Goal: Task Accomplishment & Management: Manage account settings

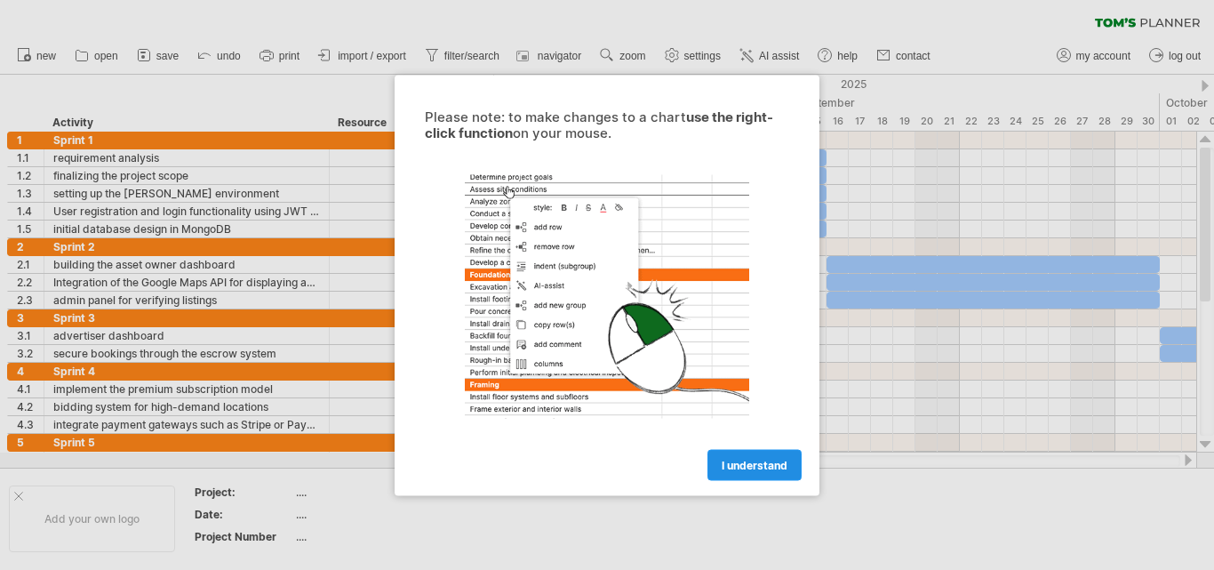
click at [725, 466] on span "I understand" at bounding box center [755, 464] width 66 height 13
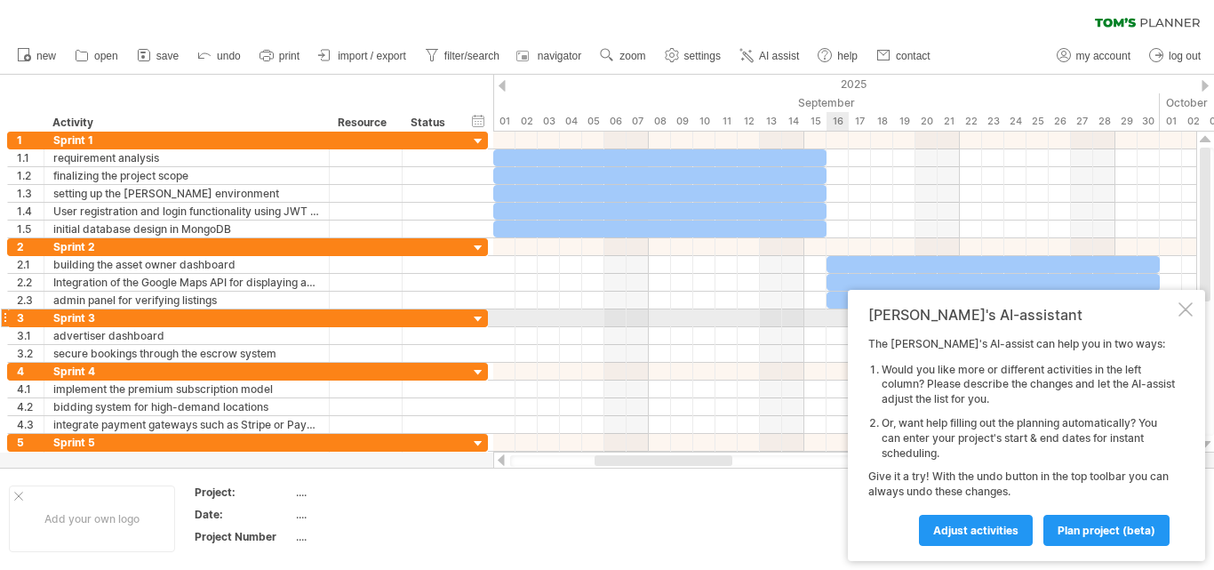
click at [1186, 313] on div at bounding box center [1186, 309] width 14 height 14
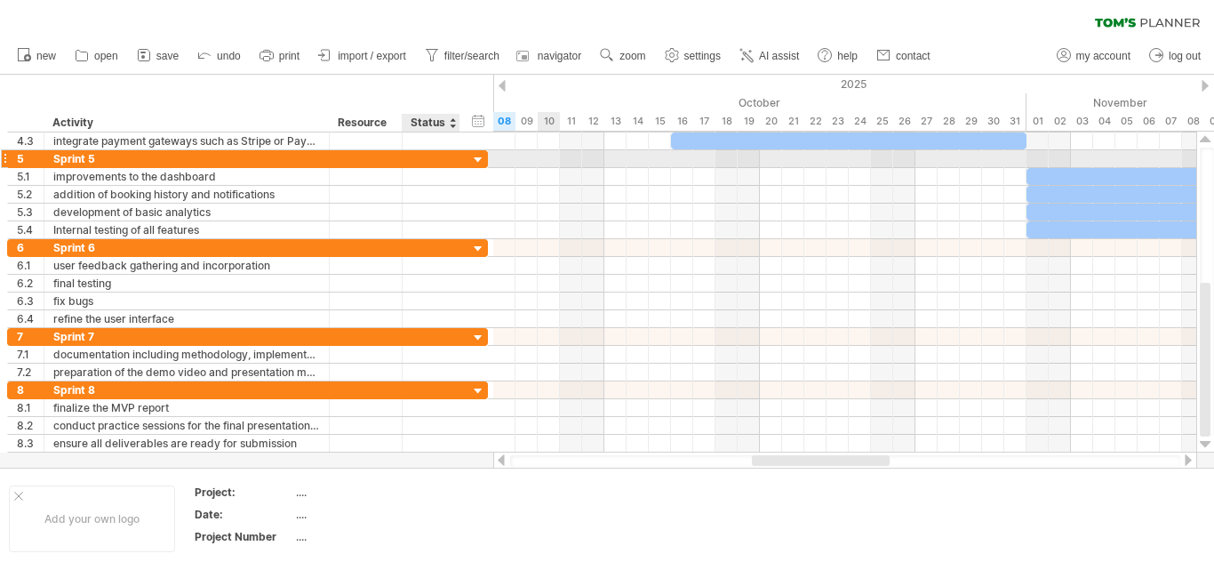
click at [481, 160] on div at bounding box center [478, 160] width 17 height 17
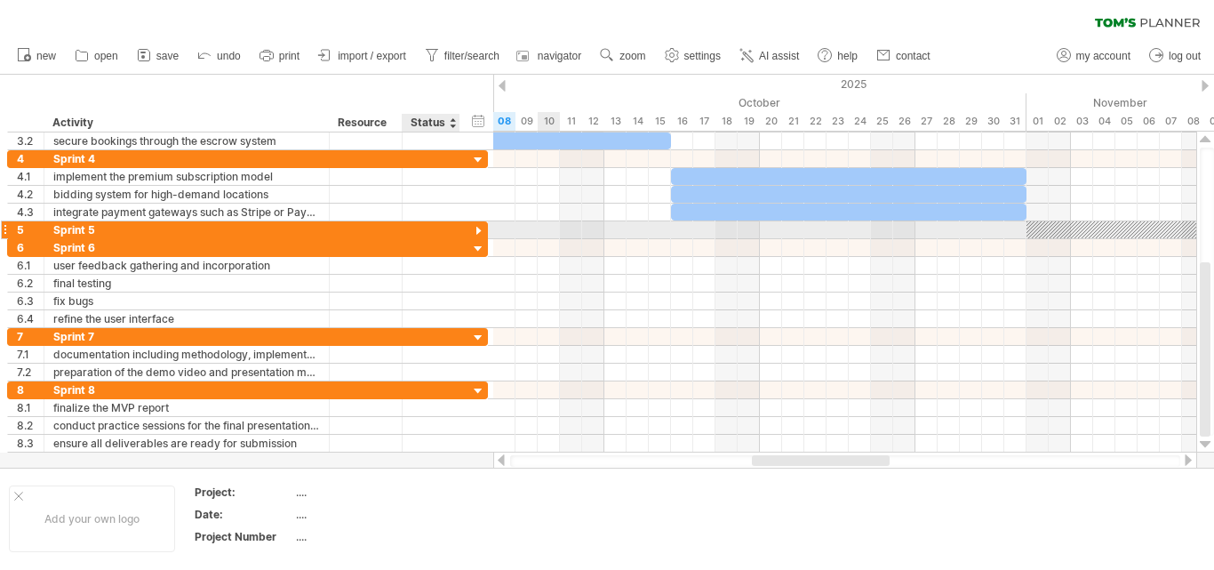
click at [479, 232] on div at bounding box center [478, 231] width 17 height 17
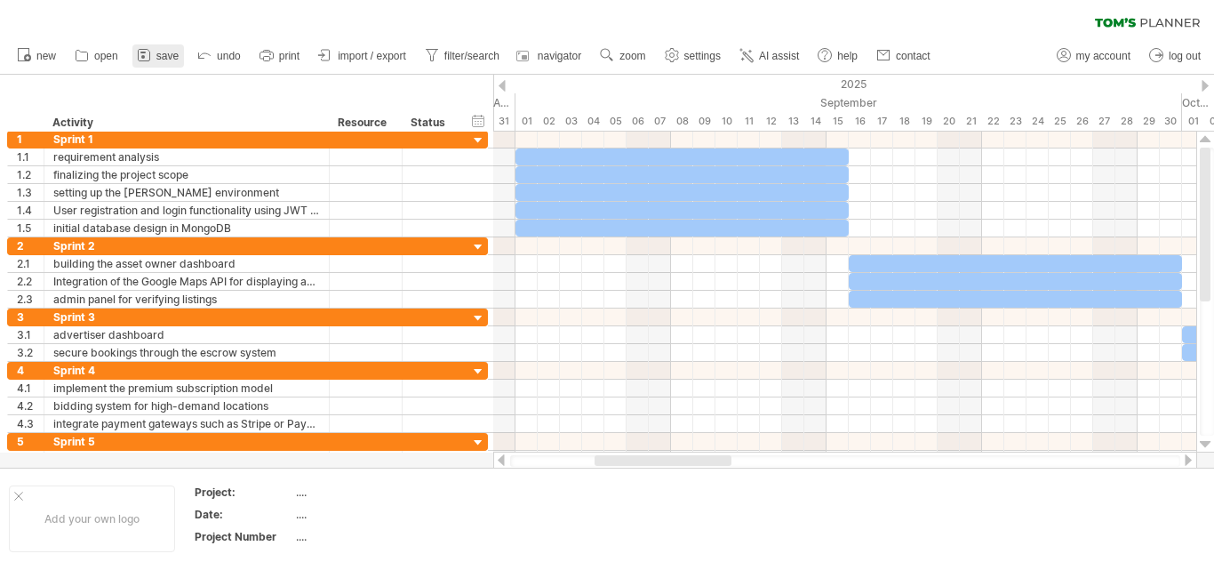
click at [139, 53] on icon at bounding box center [144, 56] width 12 height 12
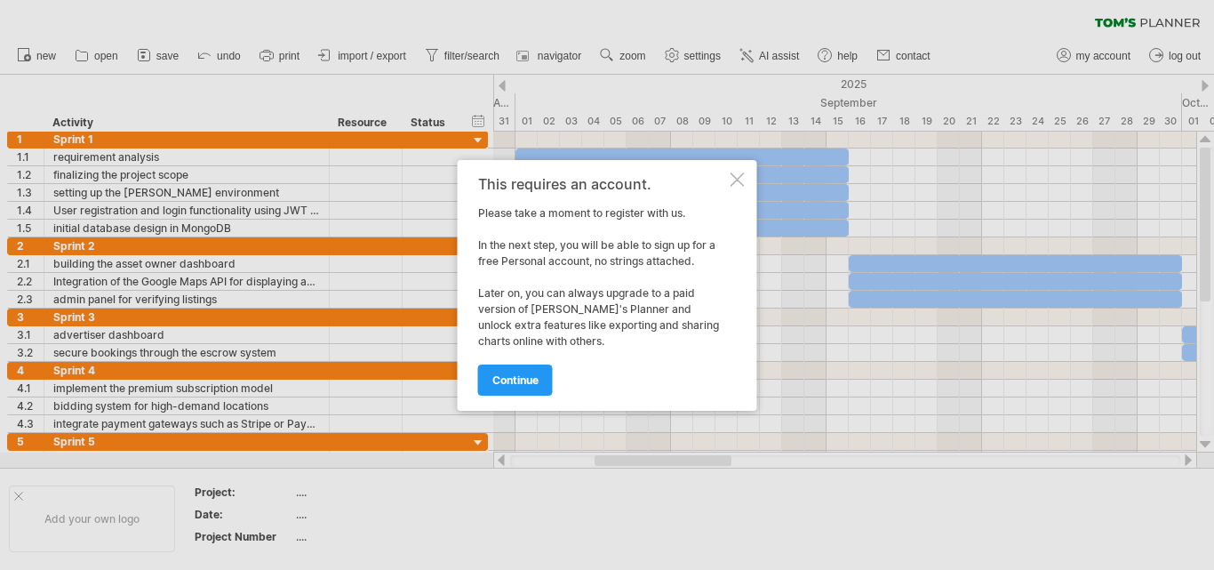
click at [734, 186] on div at bounding box center [738, 179] width 14 height 14
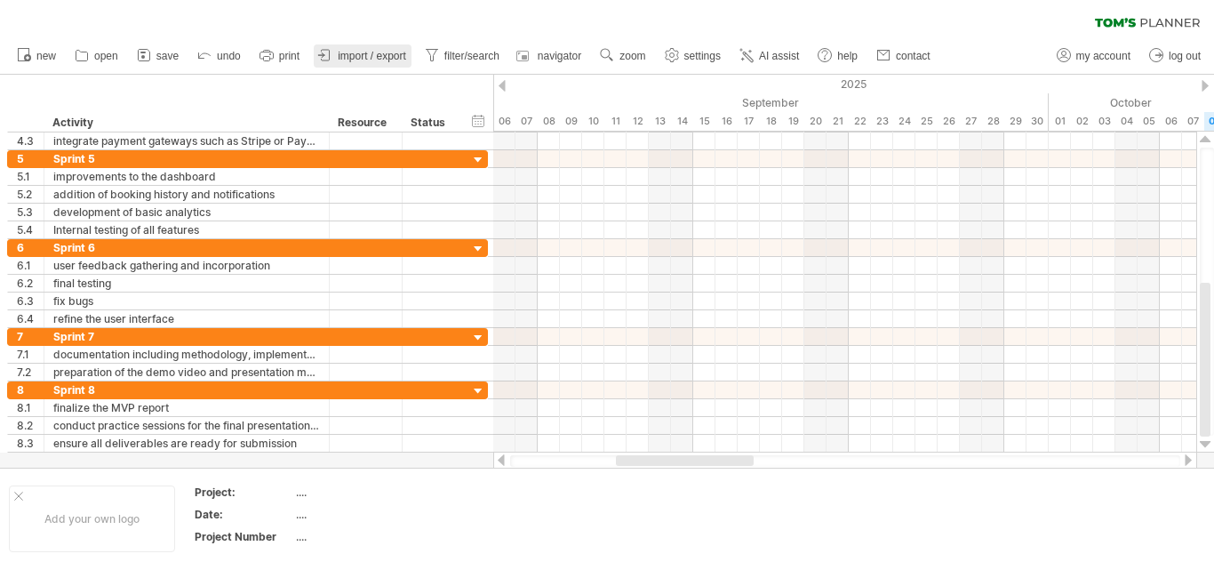
click at [373, 50] on span "import / export" at bounding box center [372, 56] width 68 height 12
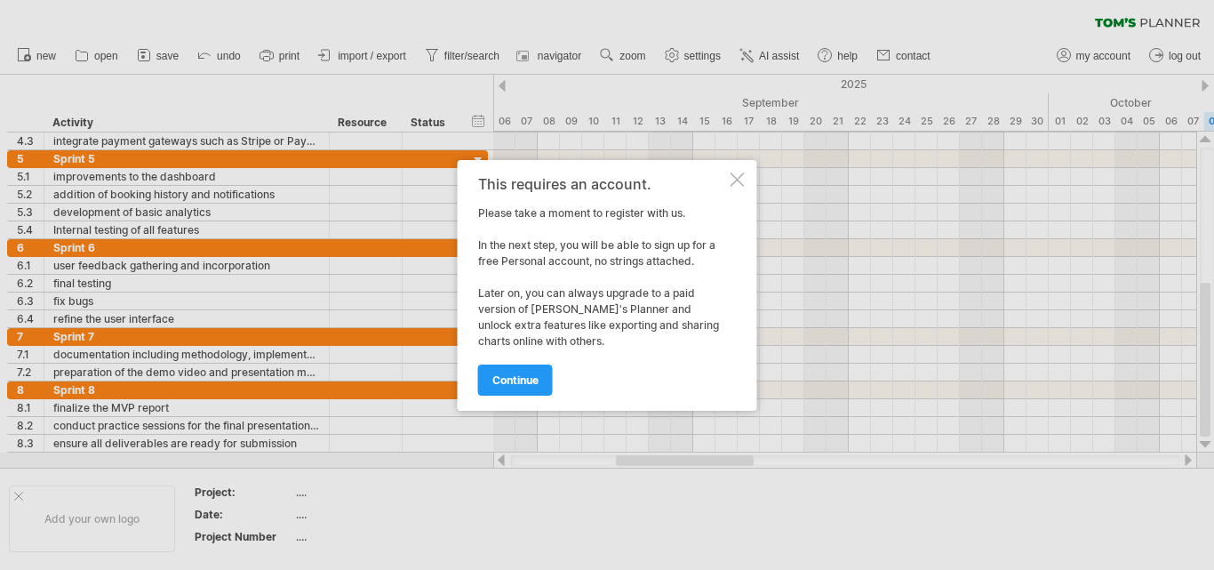
click at [737, 180] on div at bounding box center [738, 179] width 14 height 14
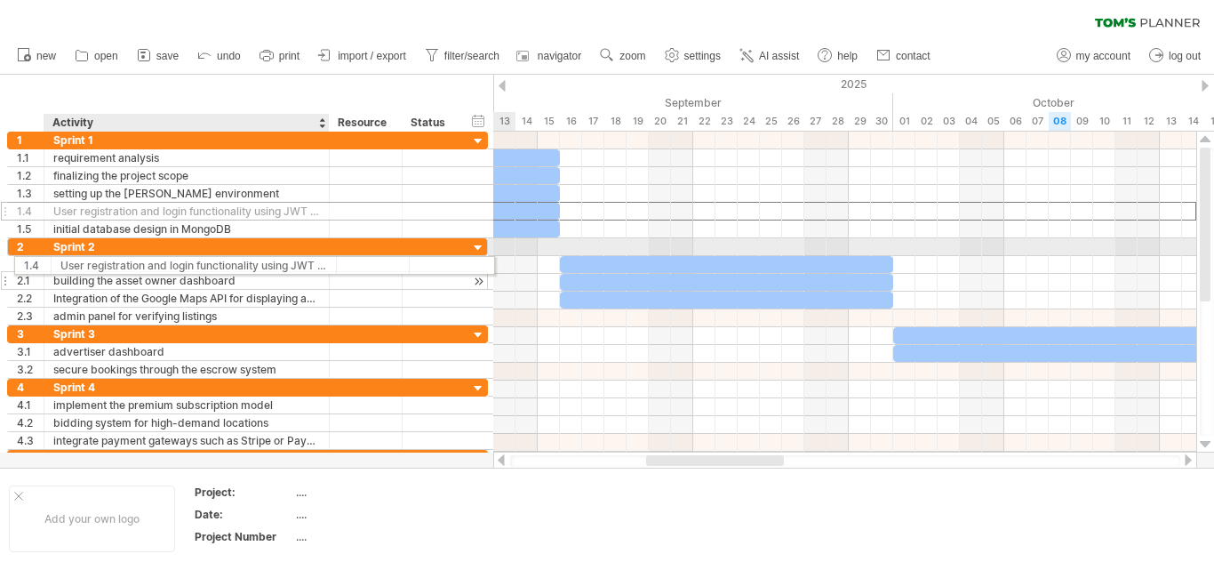
drag, startPoint x: 226, startPoint y: 216, endPoint x: 228, endPoint y: 263, distance: 47.2
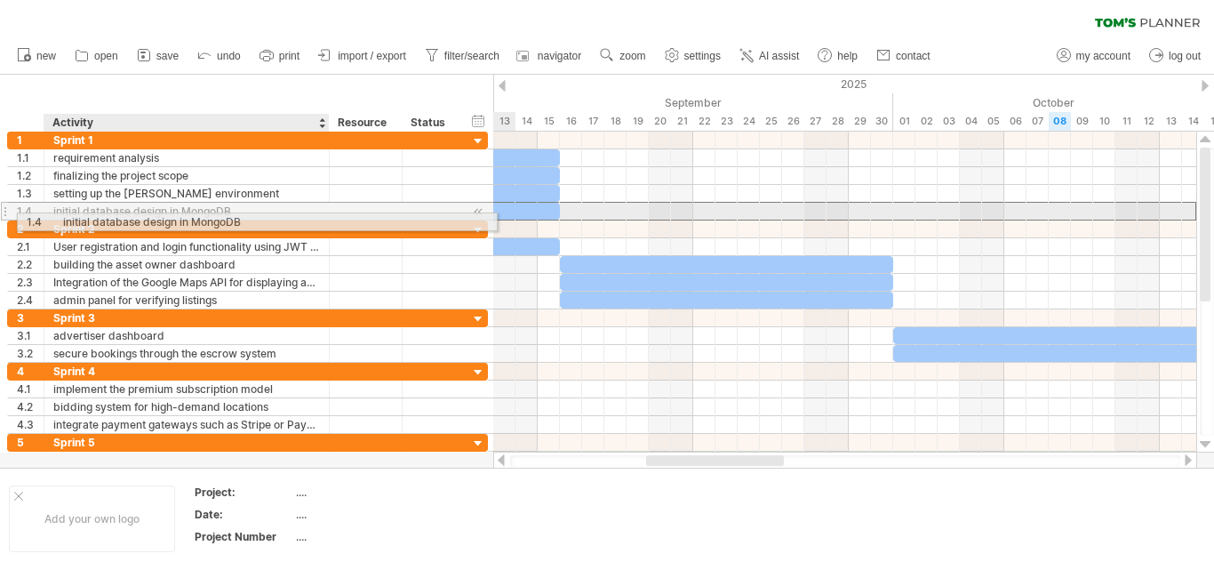
drag, startPoint x: 164, startPoint y: 209, endPoint x: 177, endPoint y: 219, distance: 16.5
click at [177, 219] on div "initial database design in MongoDB" at bounding box center [186, 211] width 267 height 17
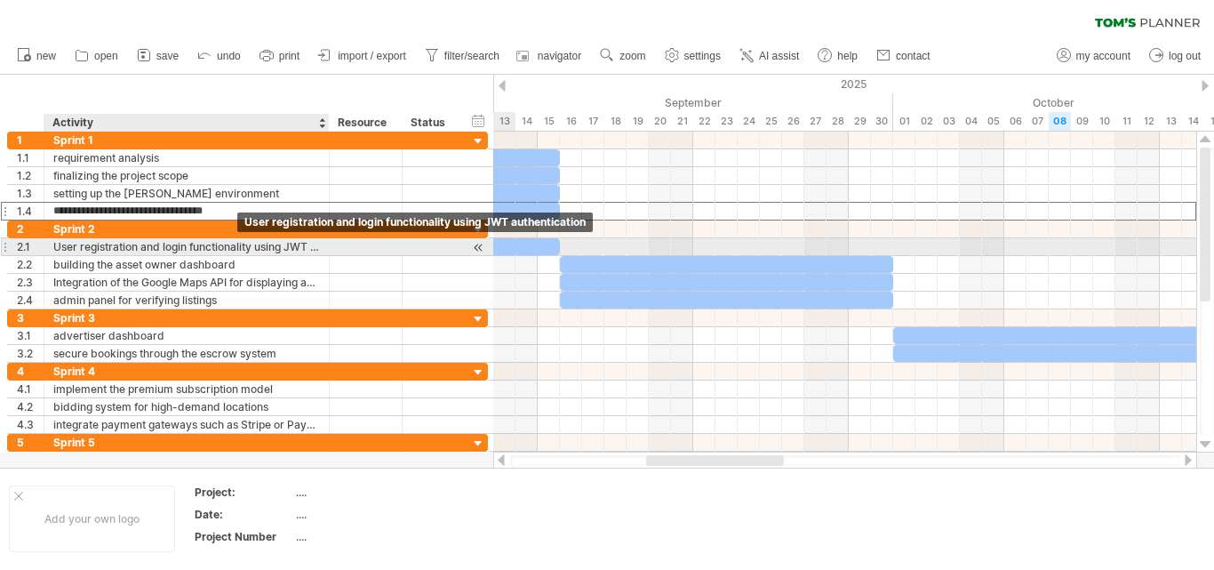
drag, startPoint x: 241, startPoint y: 212, endPoint x: 232, endPoint y: 253, distance: 41.9
click at [232, 253] on div "**********" at bounding box center [248, 301] width 482 height 338
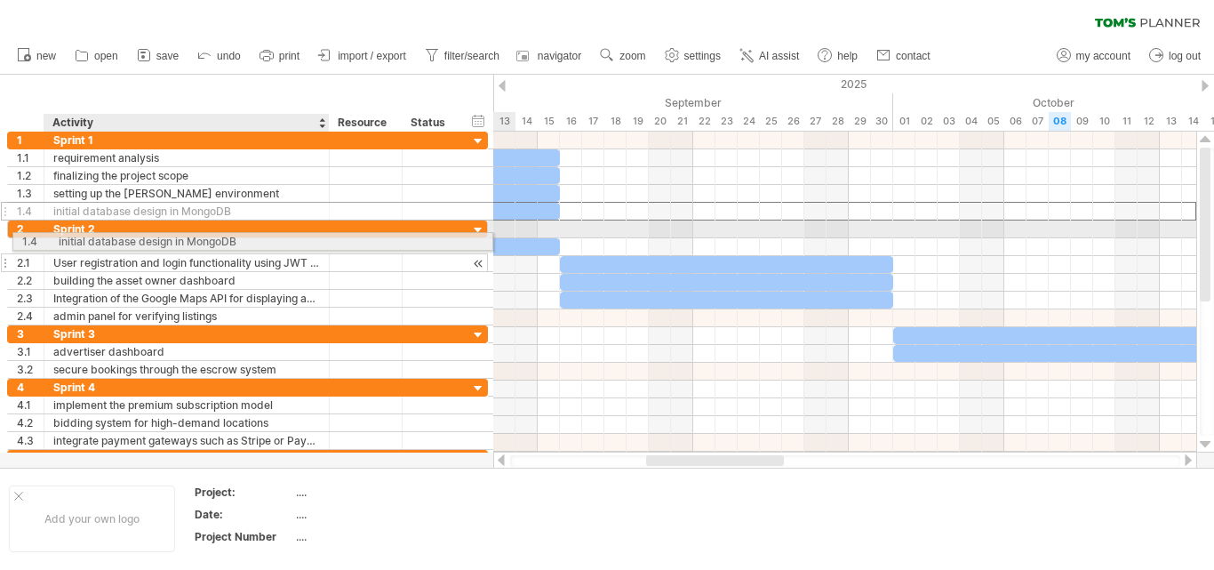
drag, startPoint x: 258, startPoint y: 207, endPoint x: 258, endPoint y: 238, distance: 31.1
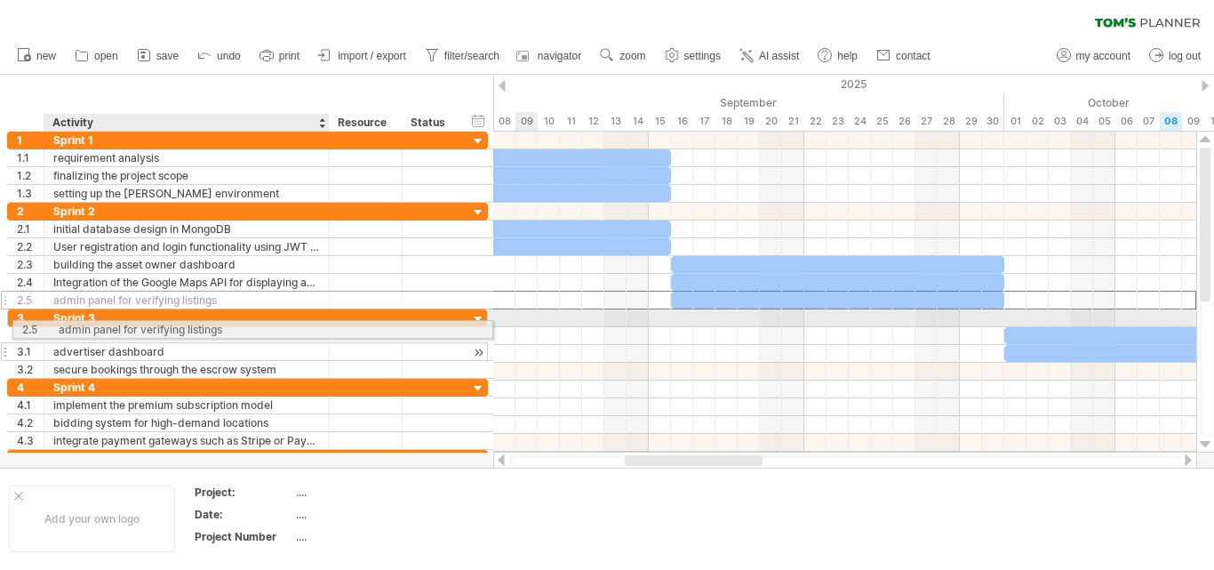
drag, startPoint x: 133, startPoint y: 295, endPoint x: 133, endPoint y: 326, distance: 31.1
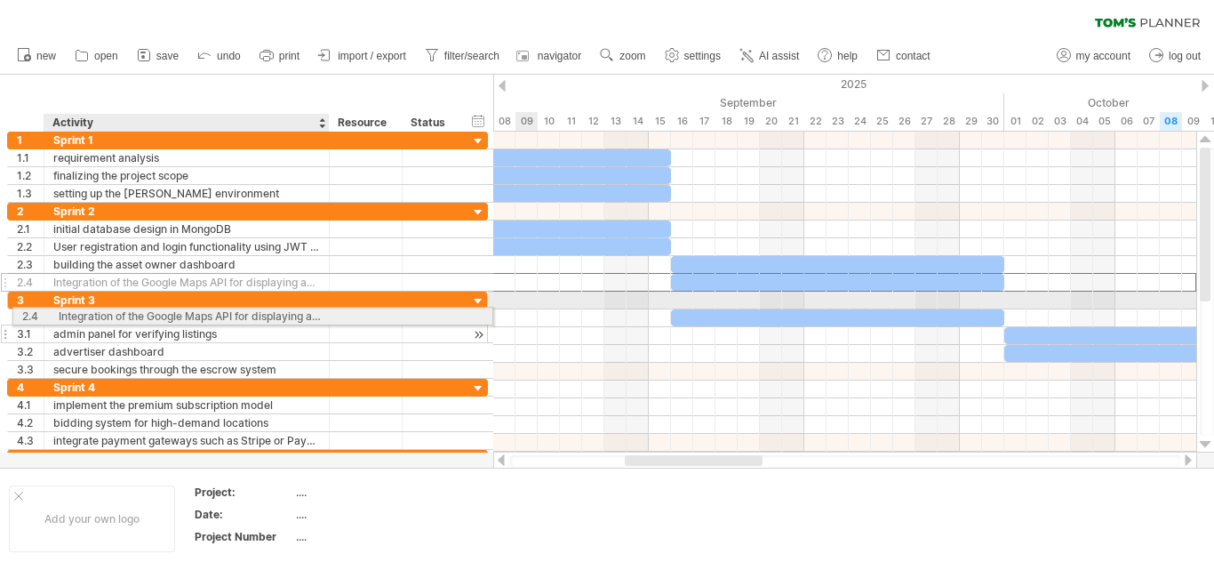
drag, startPoint x: 139, startPoint y: 279, endPoint x: 139, endPoint y: 313, distance: 33.8
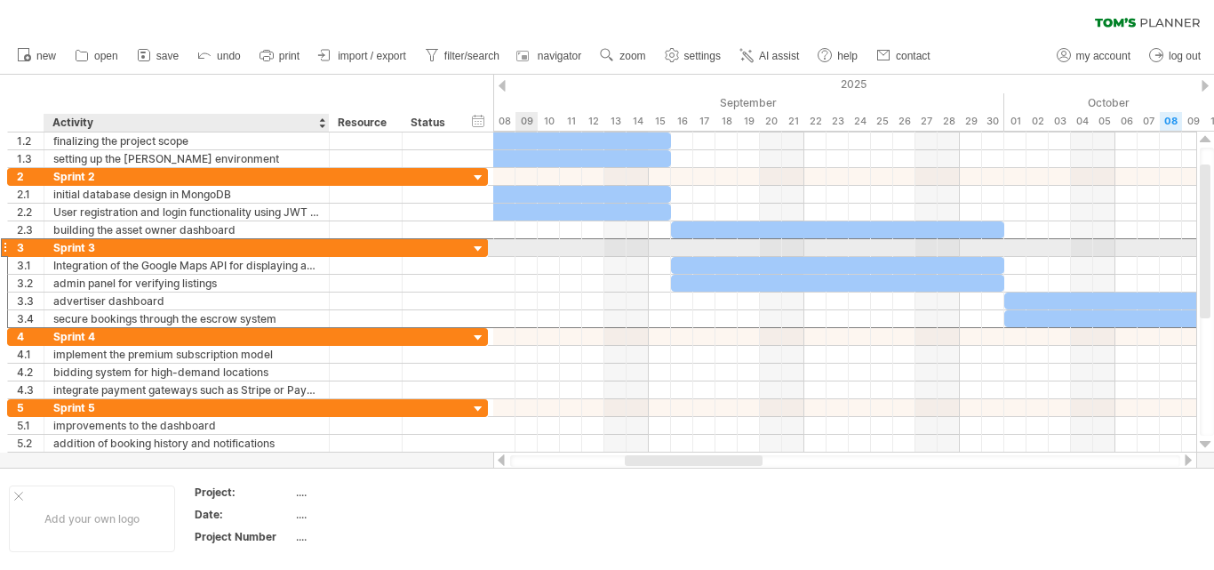
click at [137, 251] on div "Sprint 3" at bounding box center [186, 247] width 267 height 17
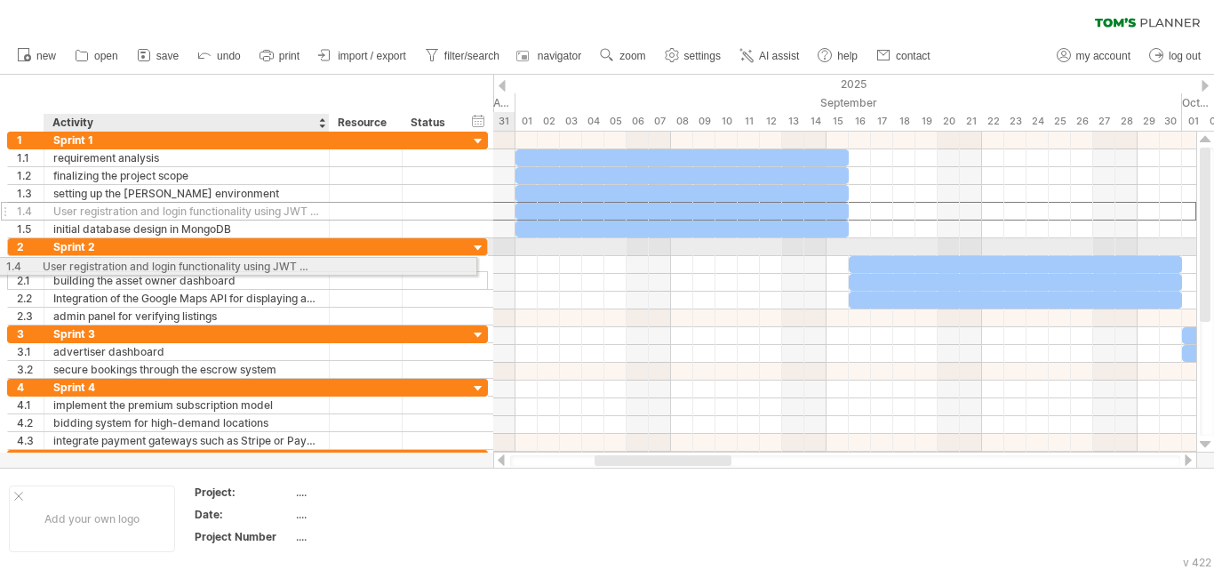
drag, startPoint x: 268, startPoint y: 212, endPoint x: 249, endPoint y: 263, distance: 54.8
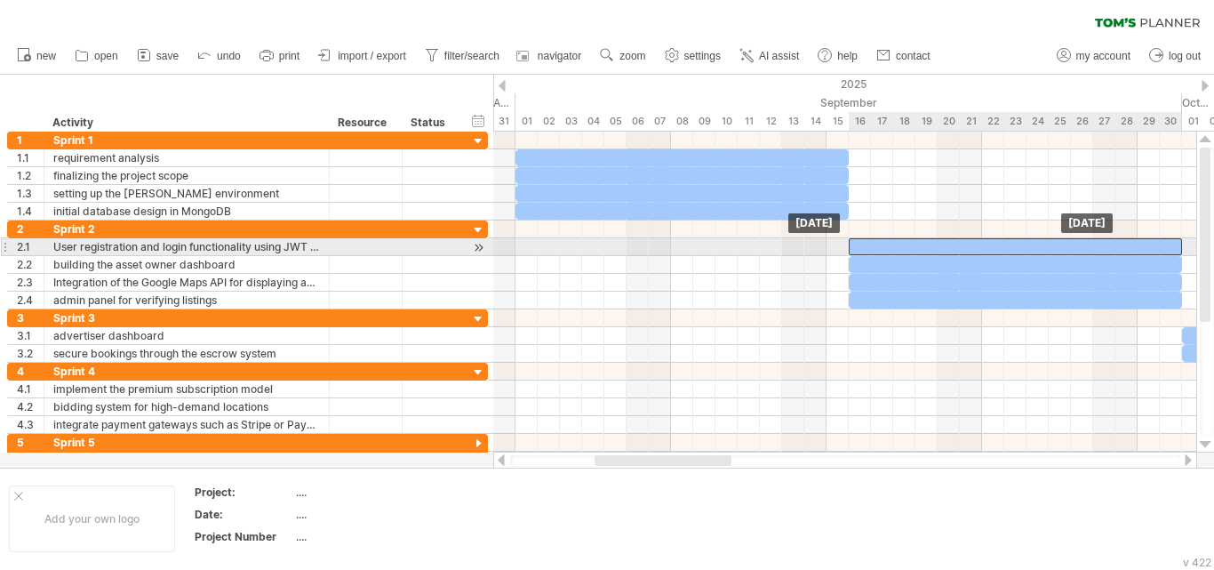
drag, startPoint x: 780, startPoint y: 244, endPoint x: 1112, endPoint y: 242, distance: 332.5
click at [1112, 242] on div at bounding box center [1015, 246] width 333 height 17
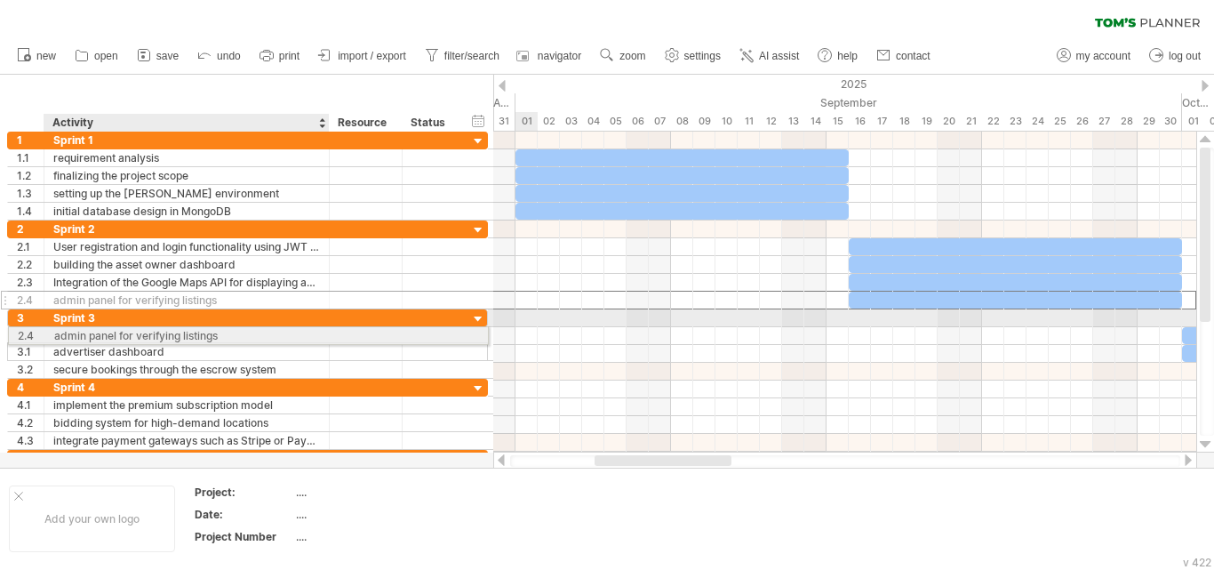
drag, startPoint x: 187, startPoint y: 299, endPoint x: 182, endPoint y: 333, distance: 34.1
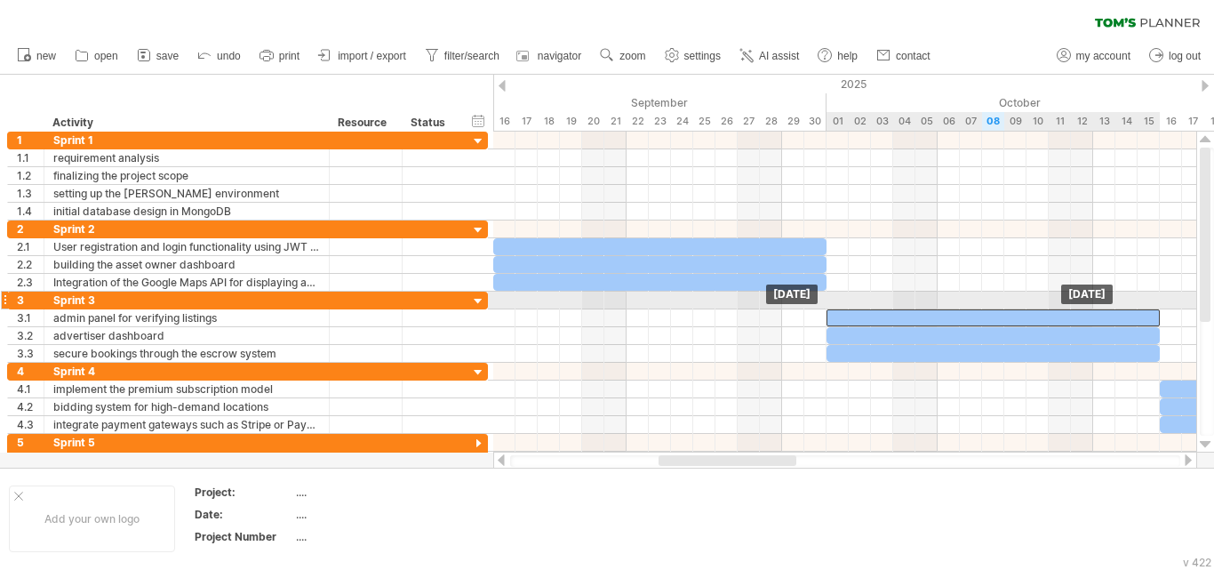
drag, startPoint x: 757, startPoint y: 314, endPoint x: 1086, endPoint y: 305, distance: 330.0
click at [1086, 305] on div "[DATE] [DATE]" at bounding box center [844, 292] width 703 height 321
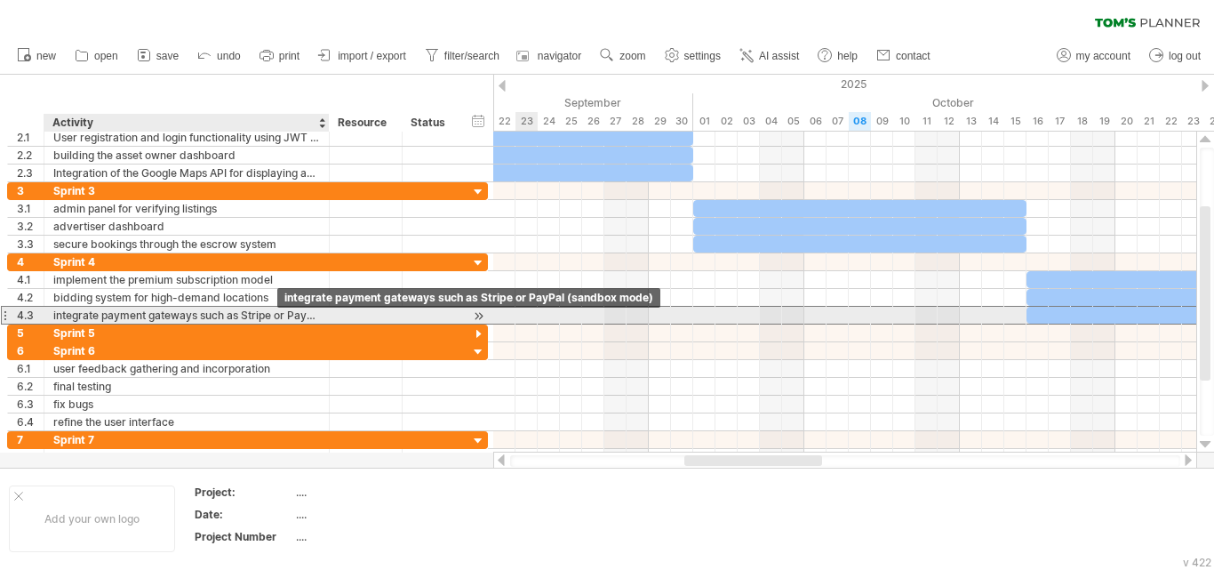
click at [277, 312] on div "integrate payment gateways such as Stripe or PayPal (sandbox mode)" at bounding box center [186, 315] width 267 height 17
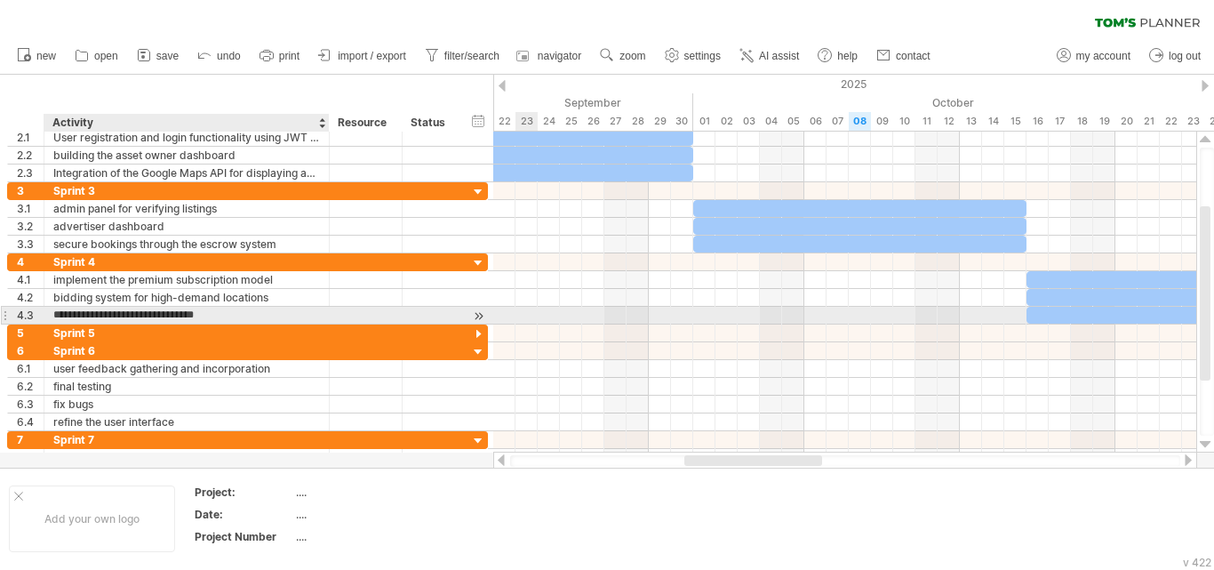
type input "**********"
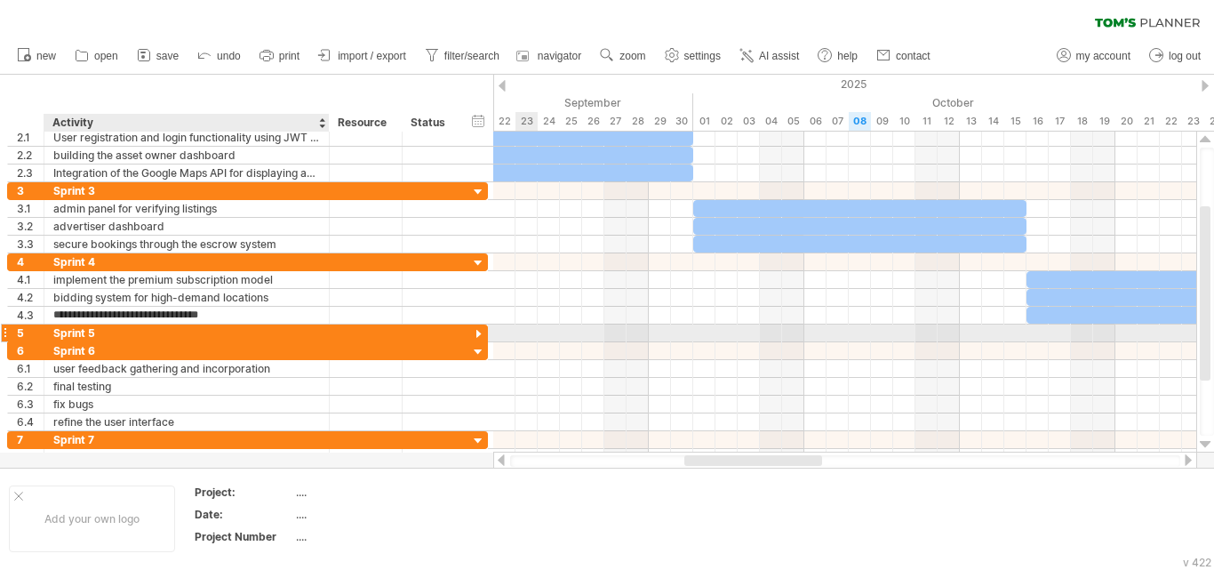
click at [218, 333] on div "Sprint 5" at bounding box center [186, 333] width 267 height 17
click at [480, 333] on div at bounding box center [478, 334] width 17 height 17
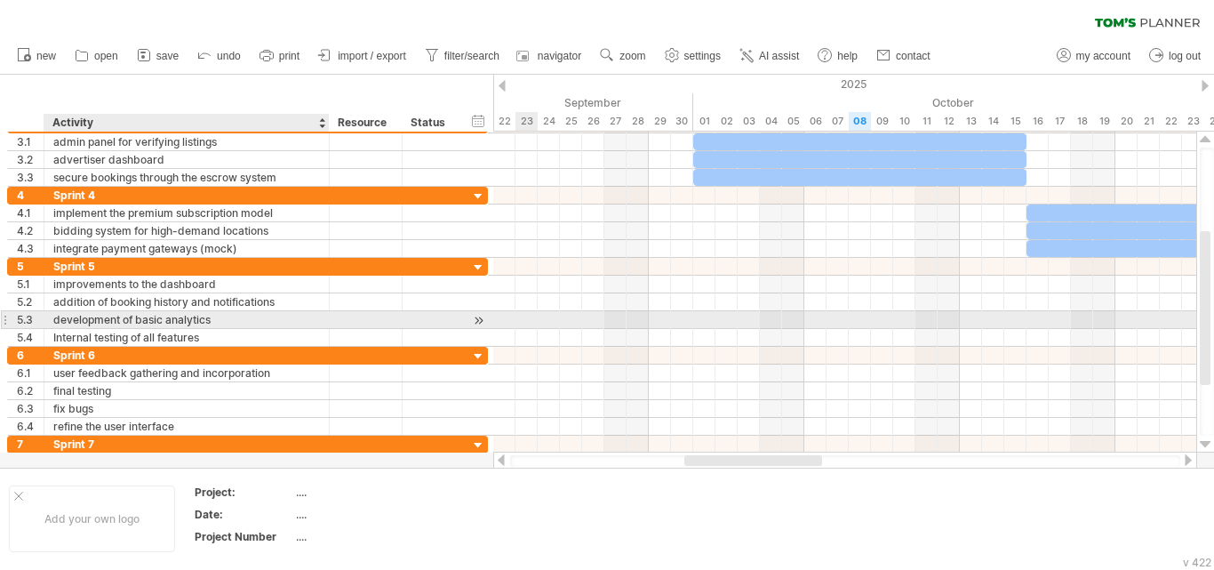
click at [218, 322] on div "development of basic analytics" at bounding box center [186, 319] width 267 height 17
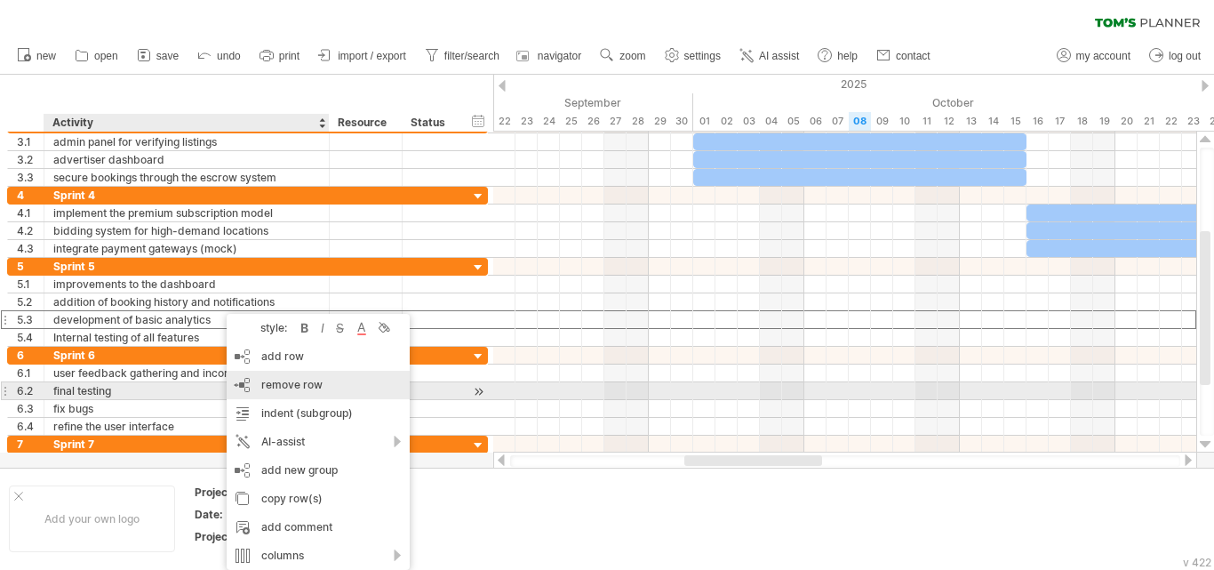
click at [299, 385] on span "remove row" at bounding box center [291, 384] width 61 height 13
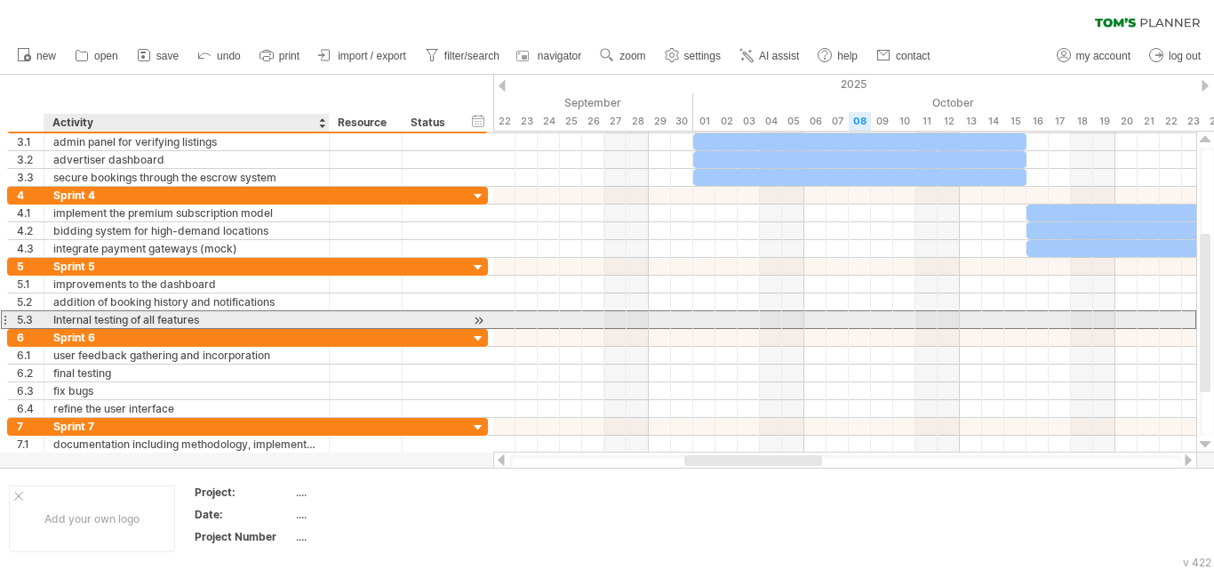
click at [168, 318] on div "Internal testing of all features" at bounding box center [186, 319] width 267 height 17
click at [221, 317] on input "**********" at bounding box center [186, 319] width 267 height 17
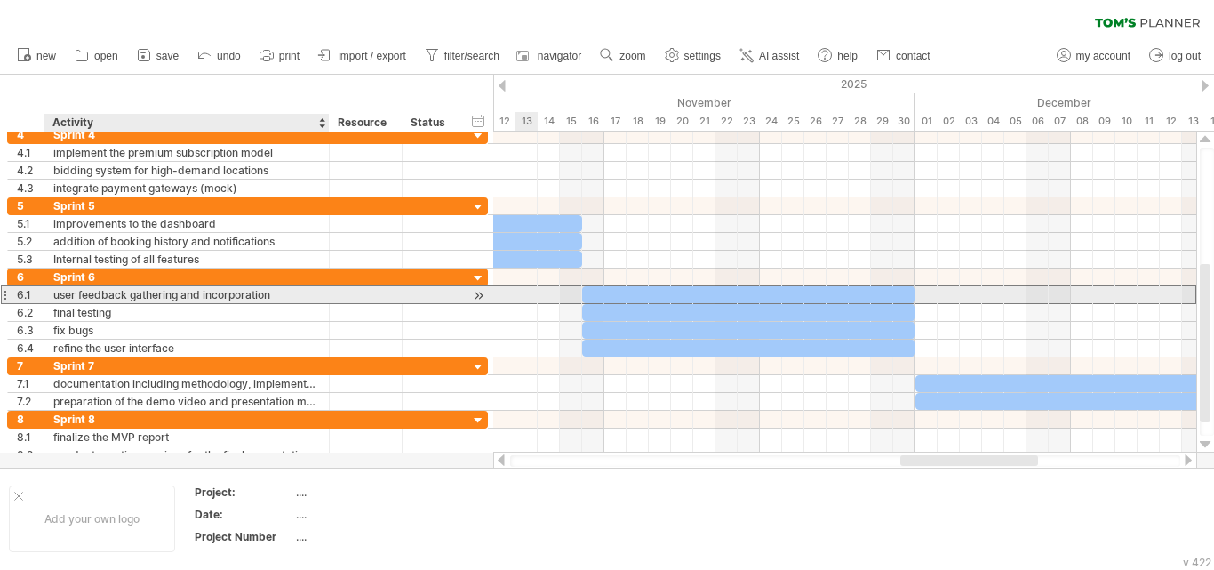
click at [274, 293] on div "user feedback gathering and incorporation" at bounding box center [186, 294] width 267 height 17
type input "**********"
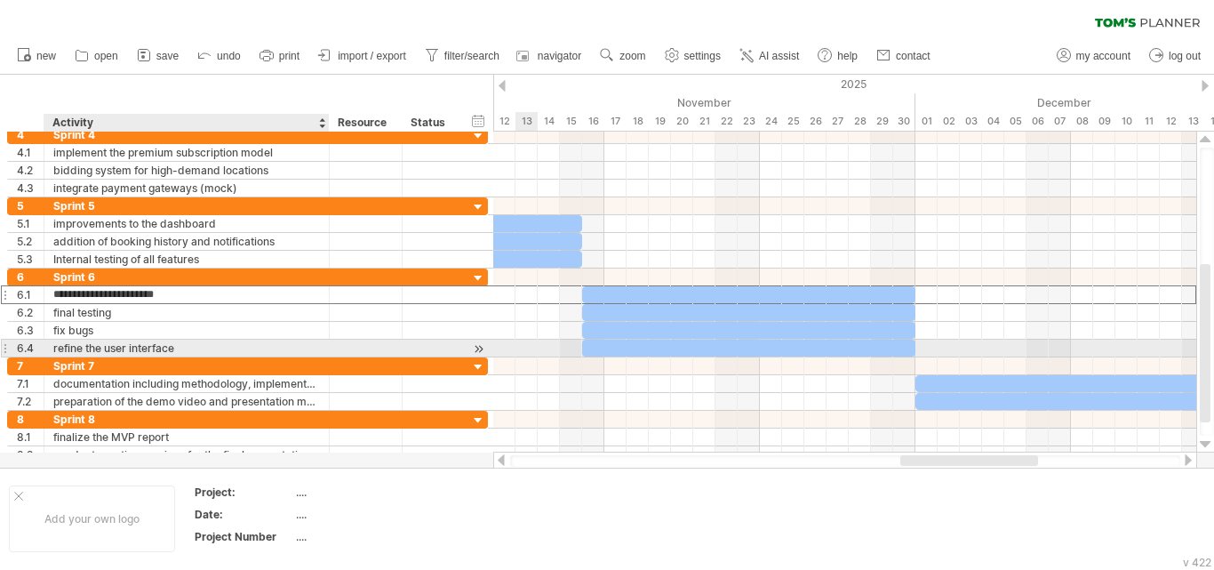
click at [164, 351] on div "refine the user interface" at bounding box center [186, 348] width 267 height 17
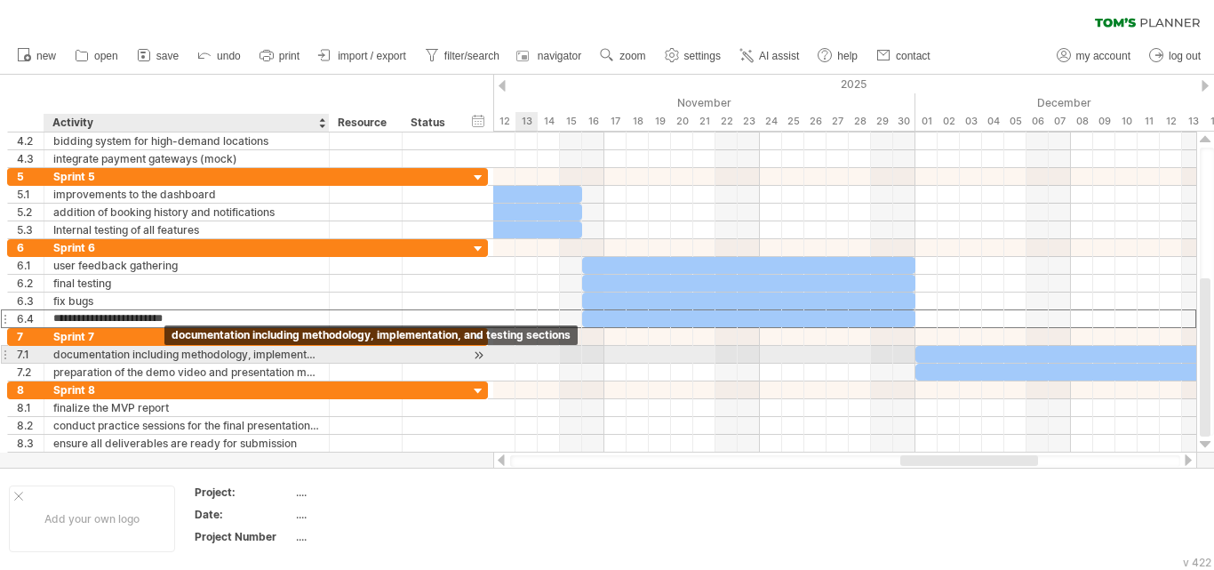
click at [224, 356] on div "documentation including methodology, implementation, and testing sections" at bounding box center [186, 354] width 267 height 17
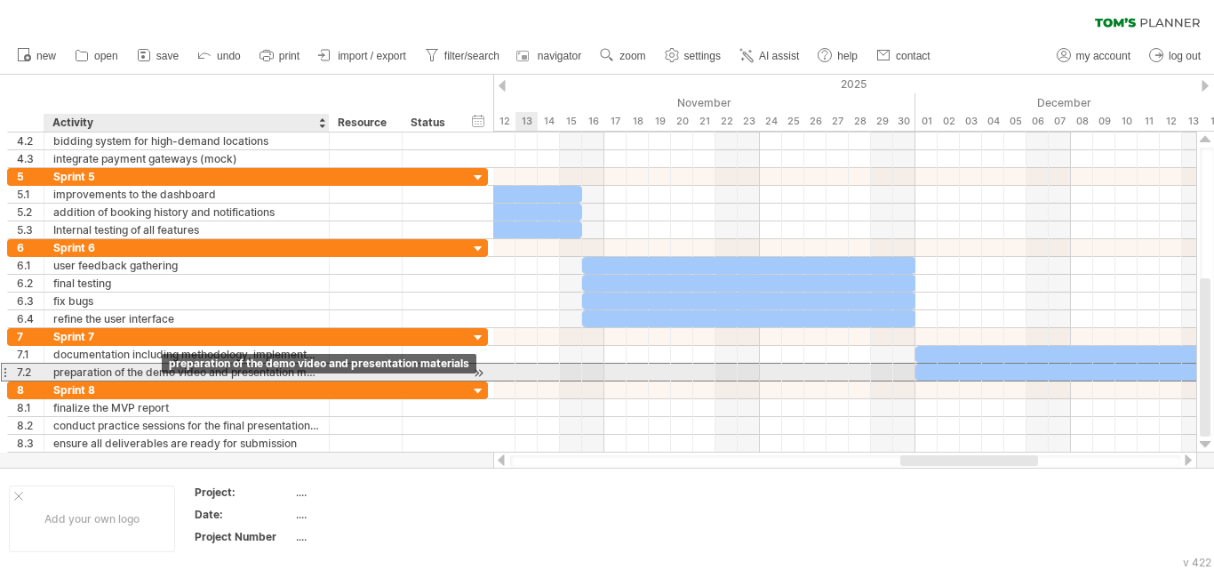
click at [165, 374] on div "preparation of the demo video and presentation materials" at bounding box center [186, 372] width 267 height 17
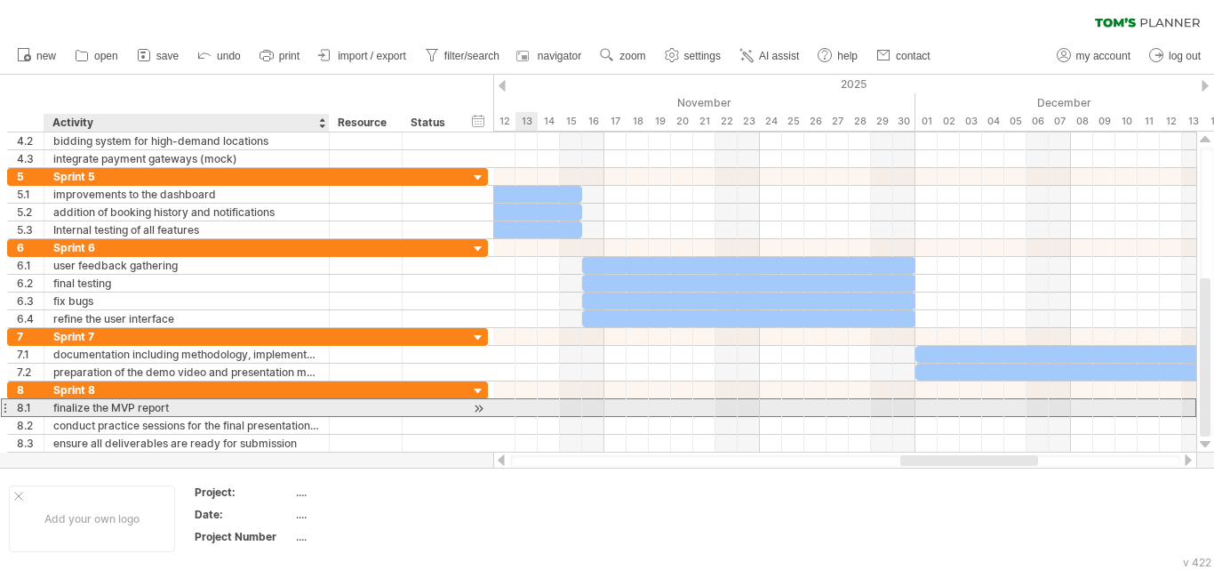
click at [180, 406] on div "finalize the MVP report" at bounding box center [186, 407] width 267 height 17
type input "**********"
click at [201, 413] on input "**********" at bounding box center [186, 407] width 267 height 17
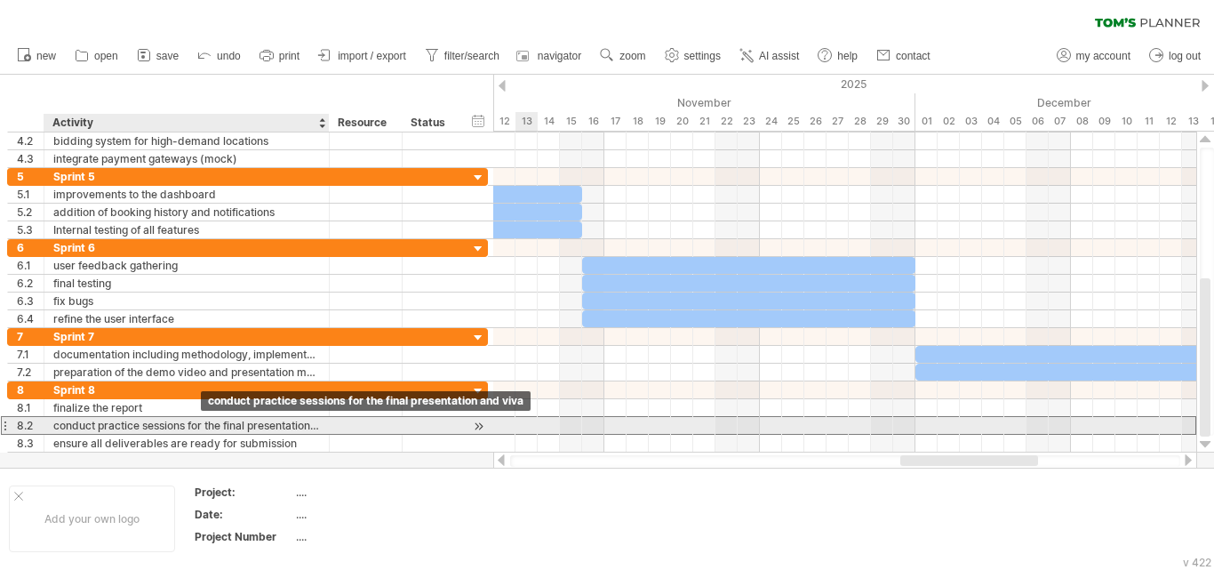
click at [199, 427] on div "conduct practice sessions for the final presentation and viva" at bounding box center [186, 425] width 267 height 17
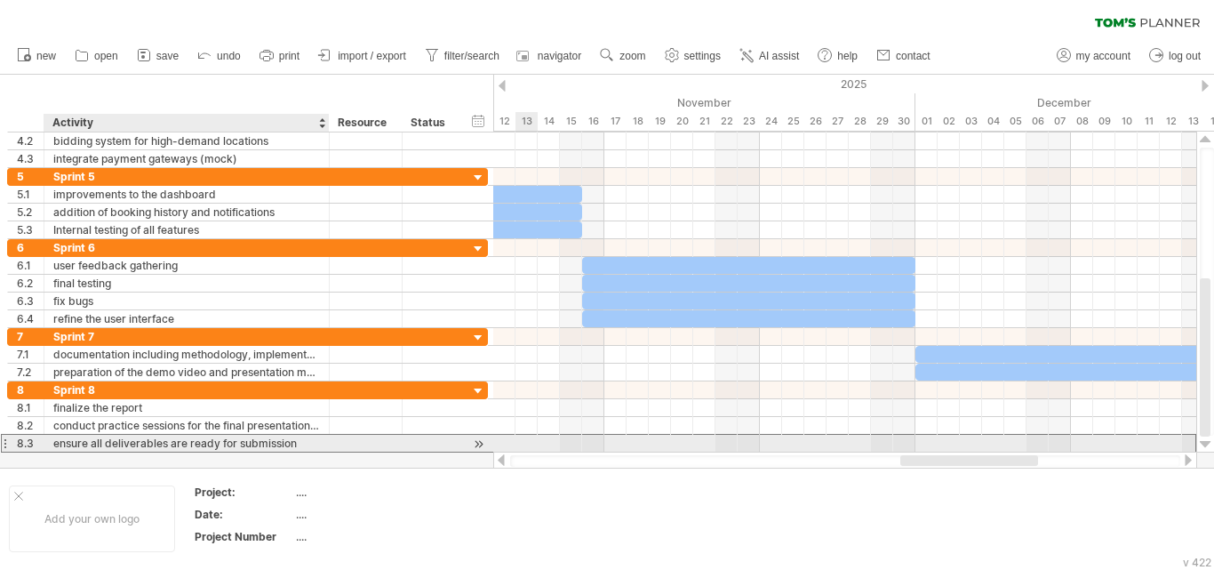
click at [273, 445] on div "ensure all deliverables are ready for submission" at bounding box center [186, 443] width 267 height 17
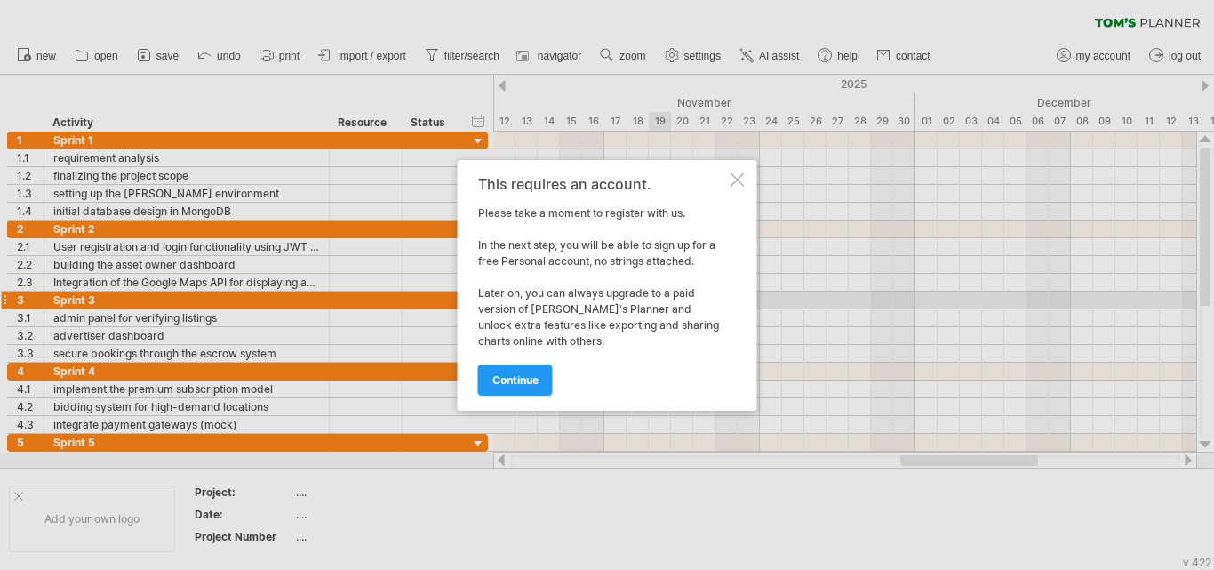
click at [743, 186] on div at bounding box center [738, 179] width 14 height 14
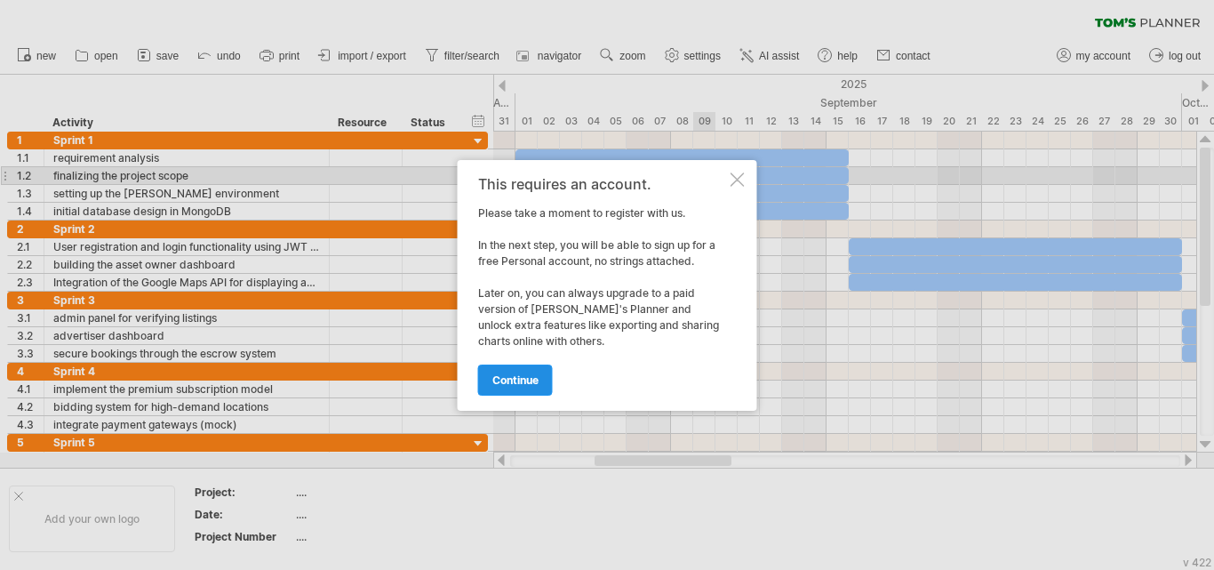
click at [524, 380] on span "continue" at bounding box center [516, 379] width 46 height 13
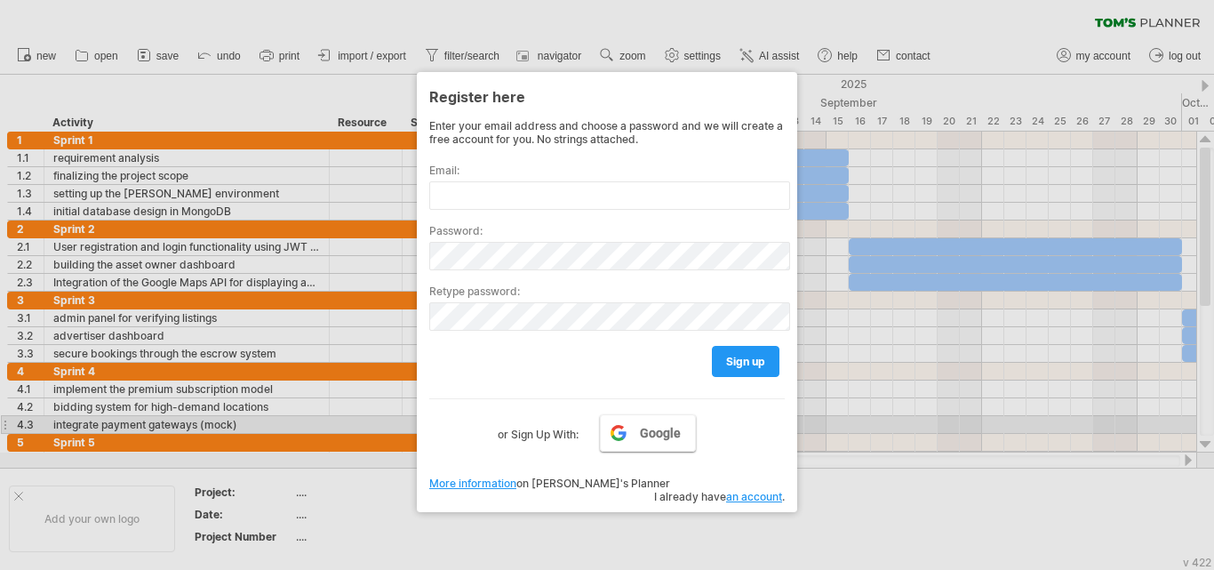
click at [654, 426] on span "Google" at bounding box center [660, 433] width 41 height 14
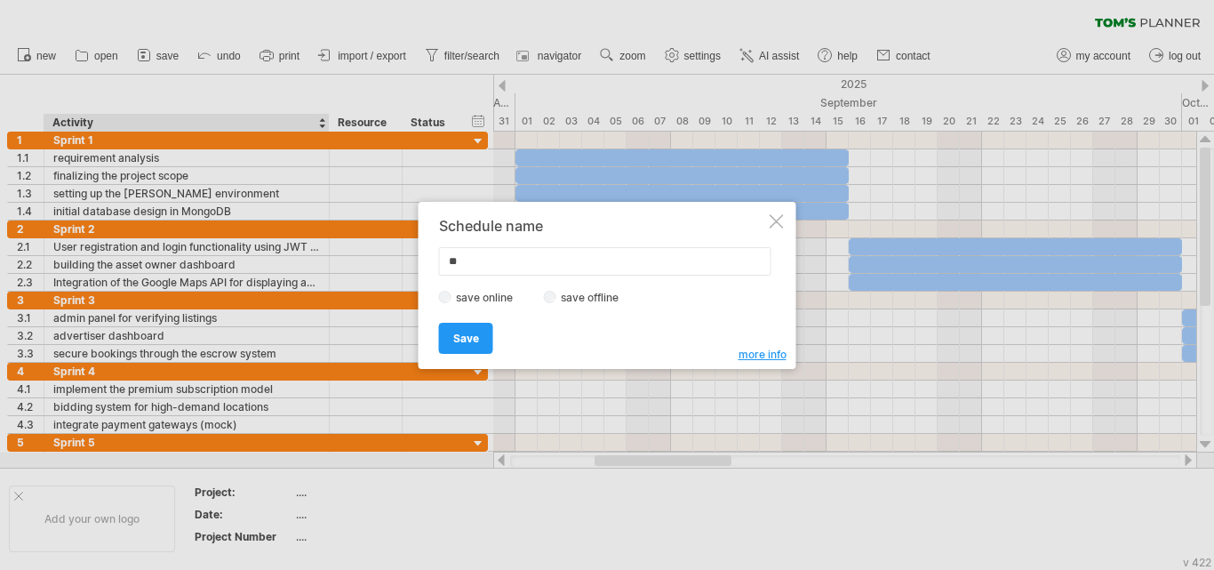
type input "*"
type input "**********"
click at [477, 335] on span "Save" at bounding box center [466, 338] width 26 height 13
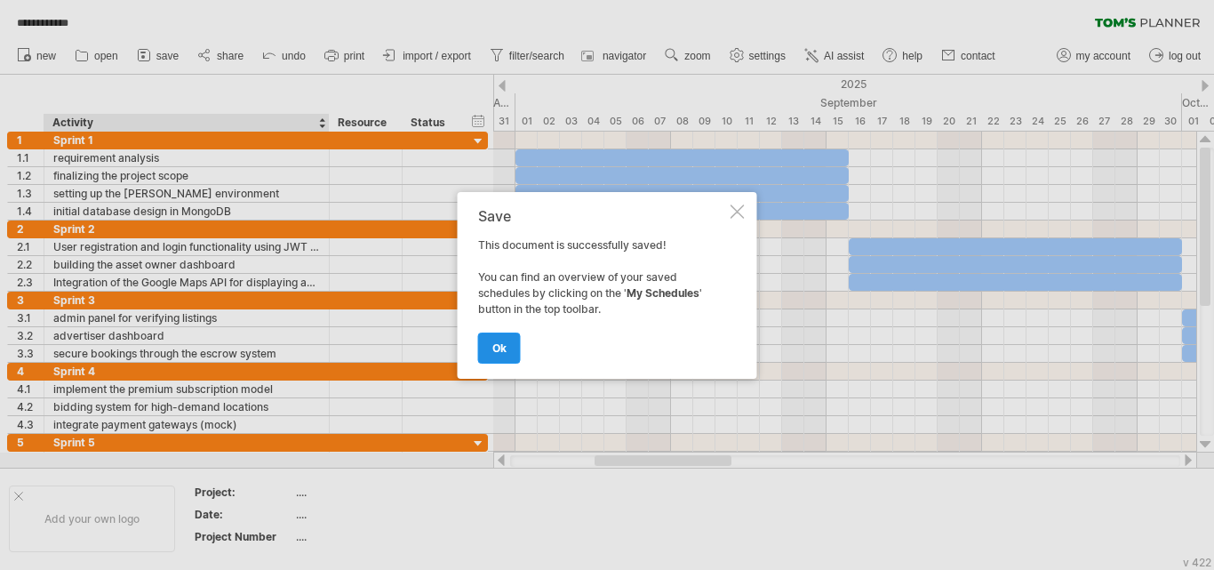
click at [496, 342] on span "ok" at bounding box center [500, 347] width 14 height 13
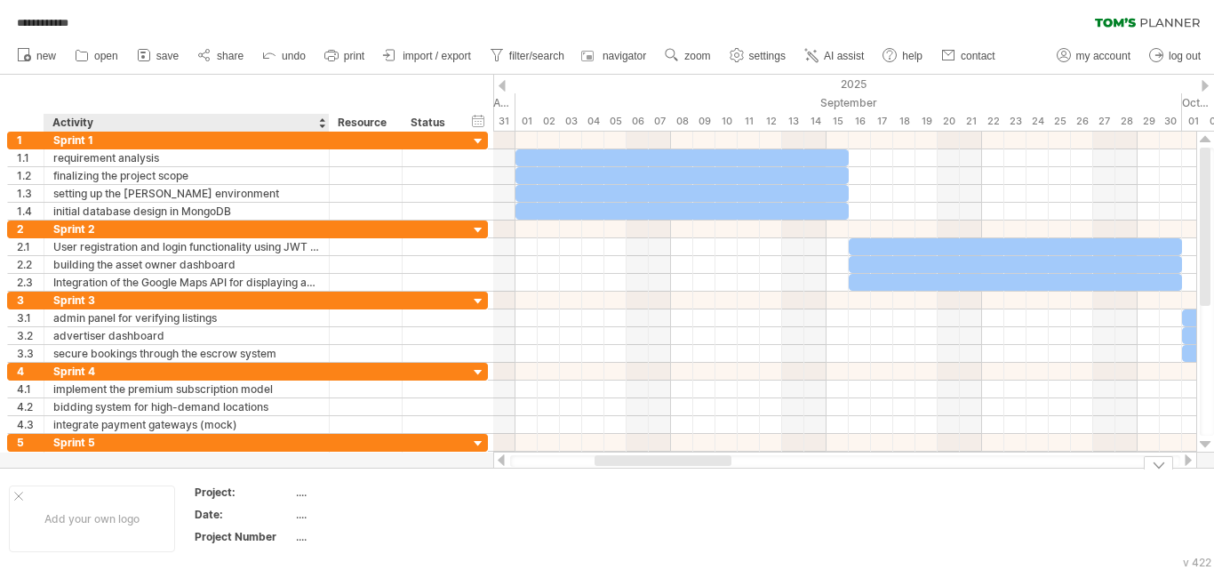
click at [293, 495] on th "Project:" at bounding box center [245, 495] width 100 height 20
type input "**********"
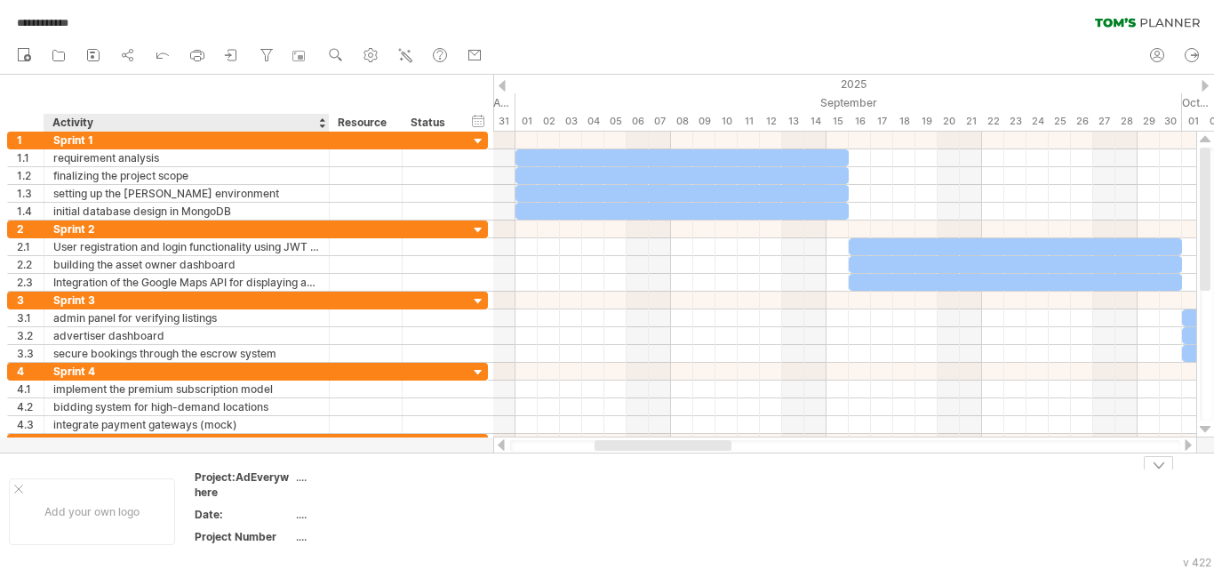
click at [243, 510] on div "Date:" at bounding box center [244, 514] width 98 height 15
click at [244, 489] on div "Project:AdEverywhere" at bounding box center [244, 484] width 98 height 30
click at [238, 517] on div "Date:" at bounding box center [244, 514] width 98 height 15
click at [313, 479] on div "...." at bounding box center [370, 476] width 149 height 15
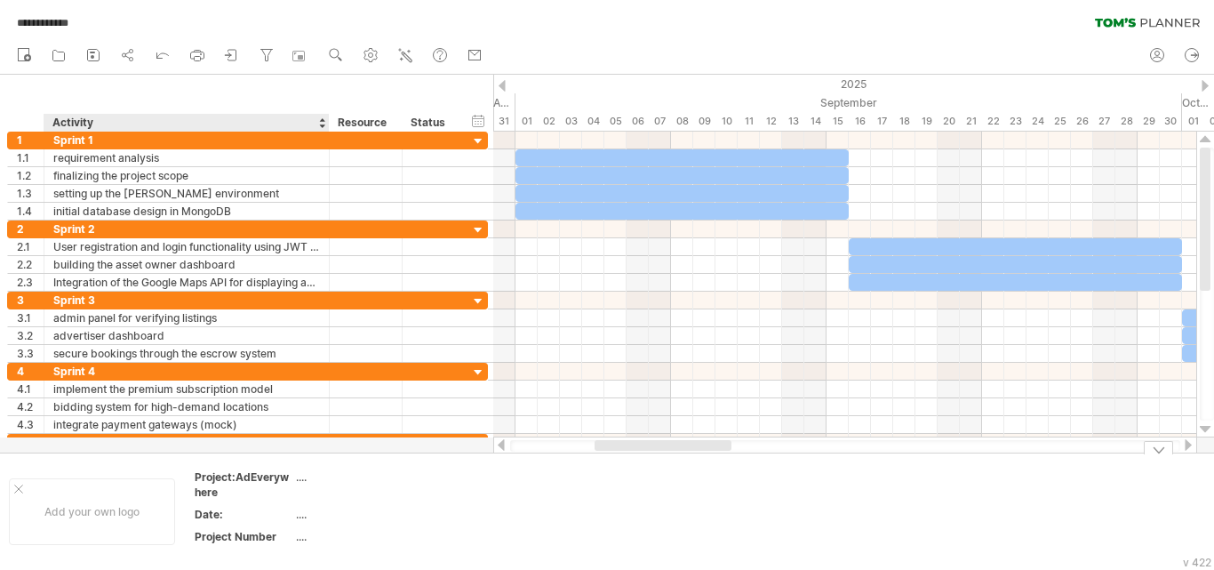
click at [266, 479] on div "Project:AdEverywhere" at bounding box center [244, 484] width 98 height 30
click at [266, 479] on input "**********" at bounding box center [240, 476] width 91 height 15
type input "********"
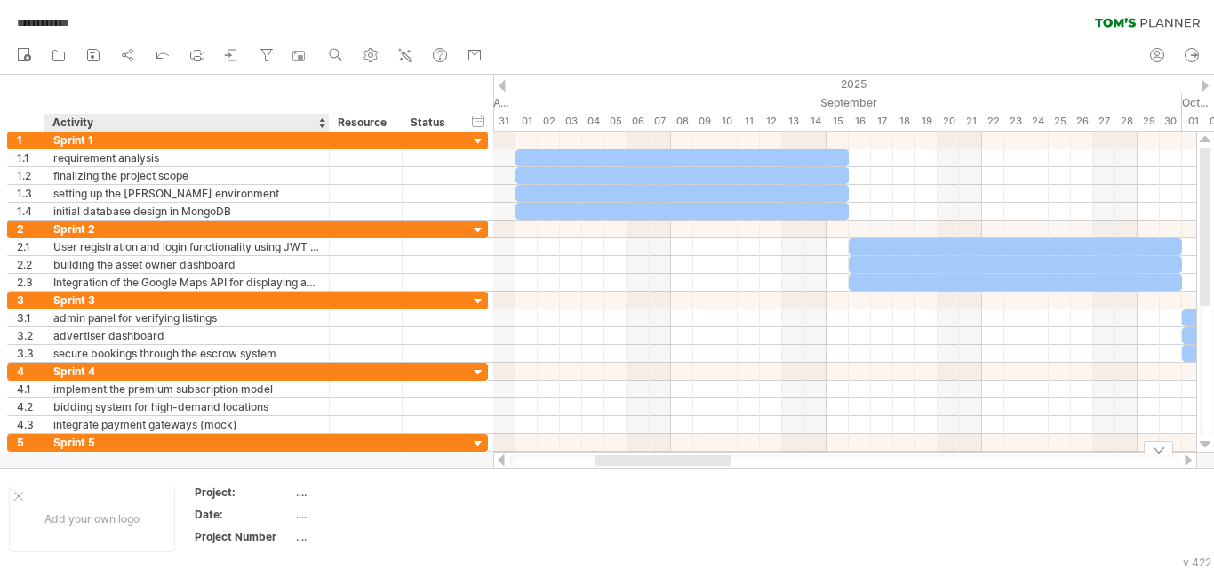
click at [313, 497] on div "...." at bounding box center [370, 492] width 149 height 15
type input "**********"
click at [303, 517] on div "...." at bounding box center [370, 514] width 149 height 15
type input "********"
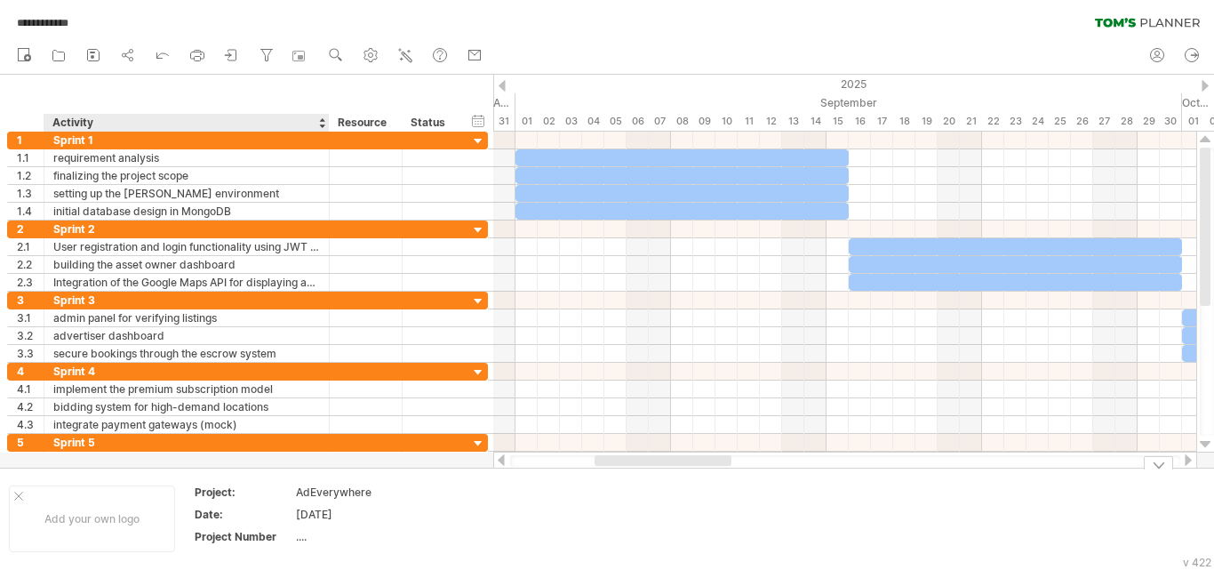
click at [331, 536] on div "...." at bounding box center [370, 536] width 149 height 15
type input "*"
click at [516, 501] on td at bounding box center [528, 519] width 140 height 68
click at [90, 54] on icon at bounding box center [93, 55] width 18 height 18
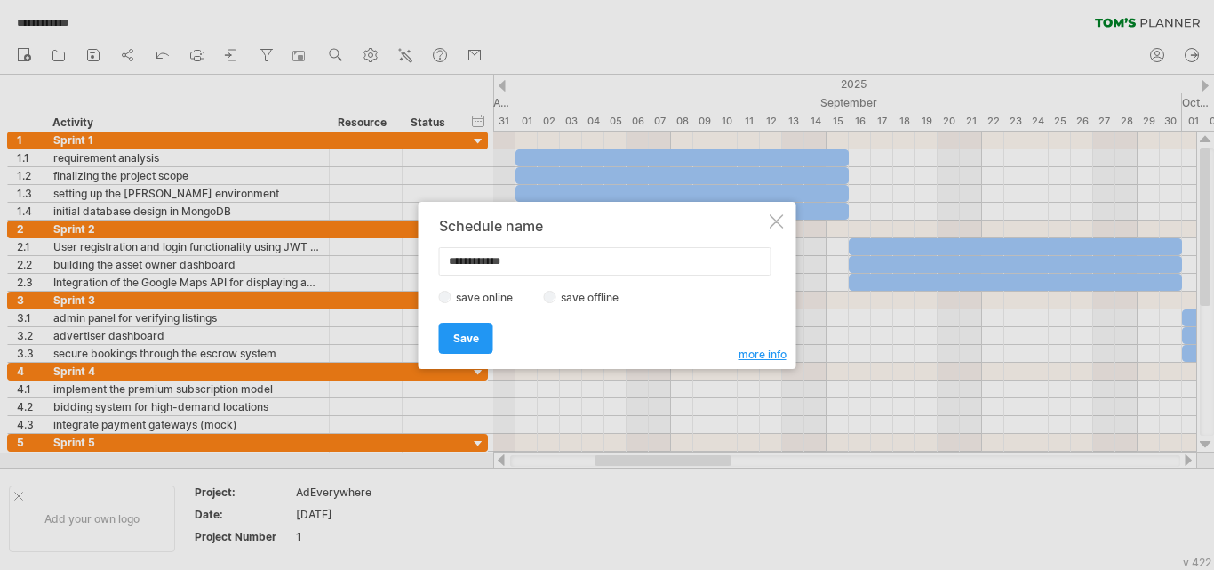
click at [582, 295] on label "save offline" at bounding box center [595, 297] width 77 height 13
click at [478, 336] on span "Save" at bounding box center [466, 338] width 26 height 13
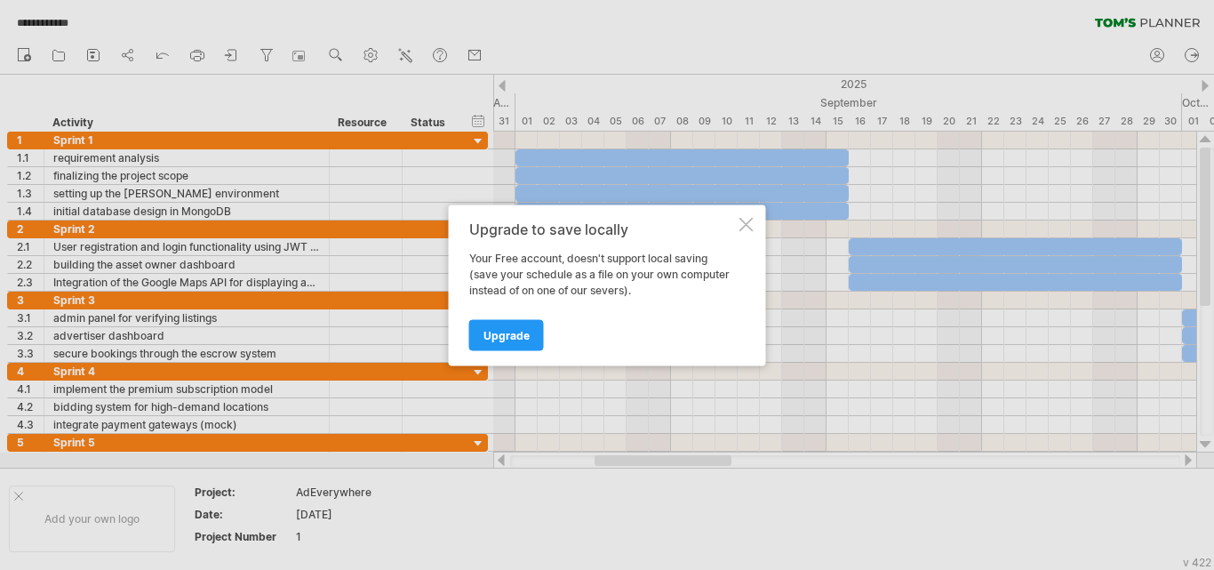
click at [746, 228] on div at bounding box center [747, 224] width 14 height 14
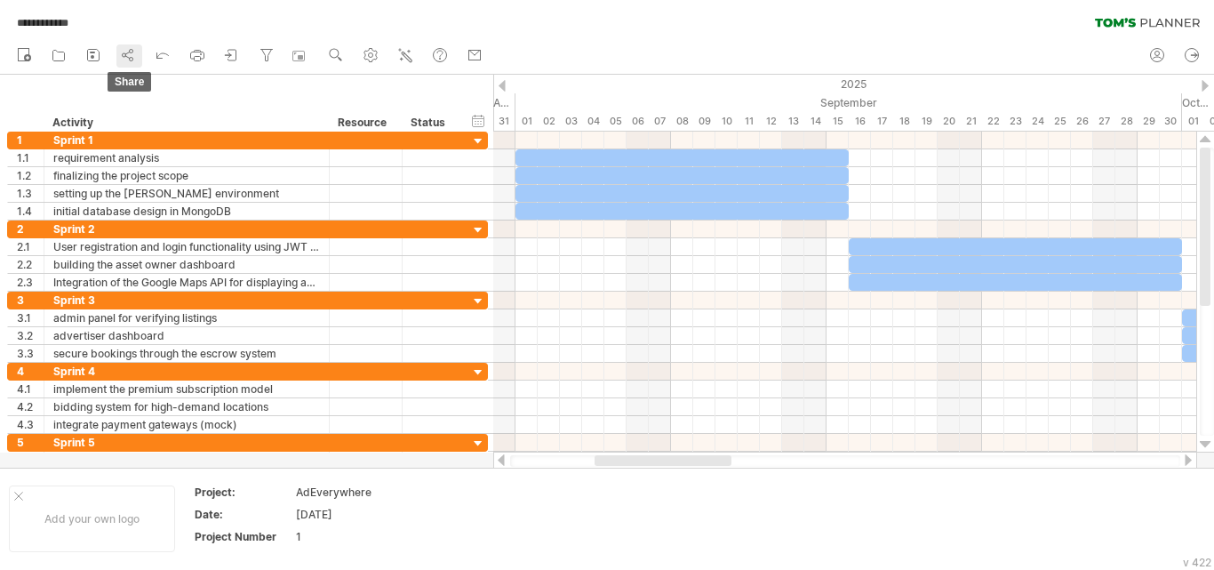
click at [127, 56] on icon at bounding box center [128, 55] width 18 height 18
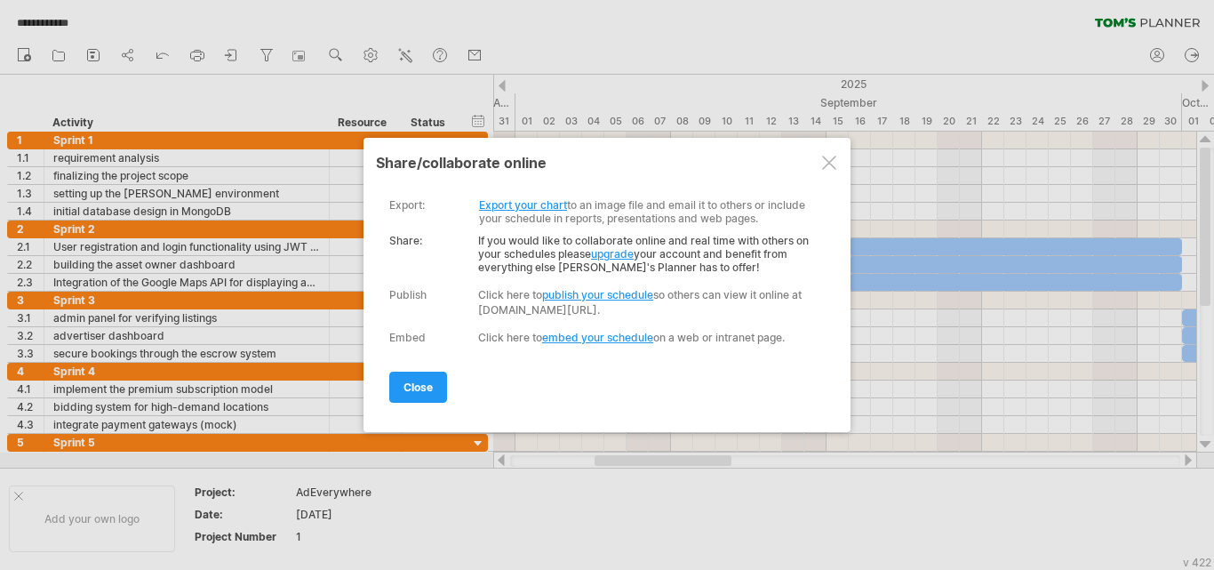
click at [531, 204] on link "Export your chart" at bounding box center [523, 204] width 88 height 13
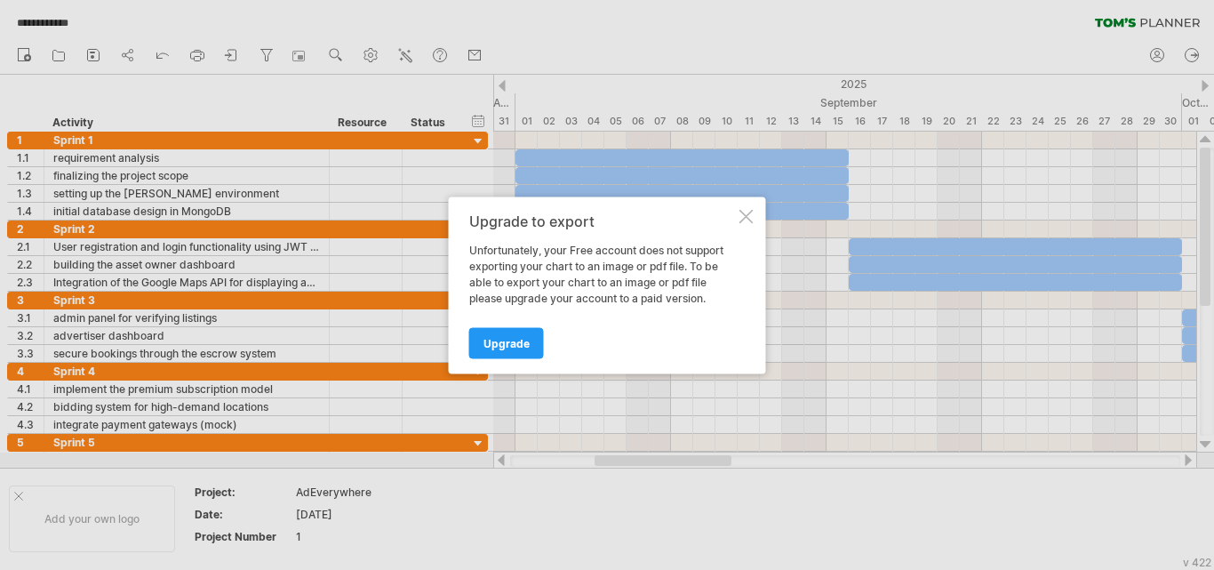
click at [751, 219] on div at bounding box center [747, 216] width 14 height 14
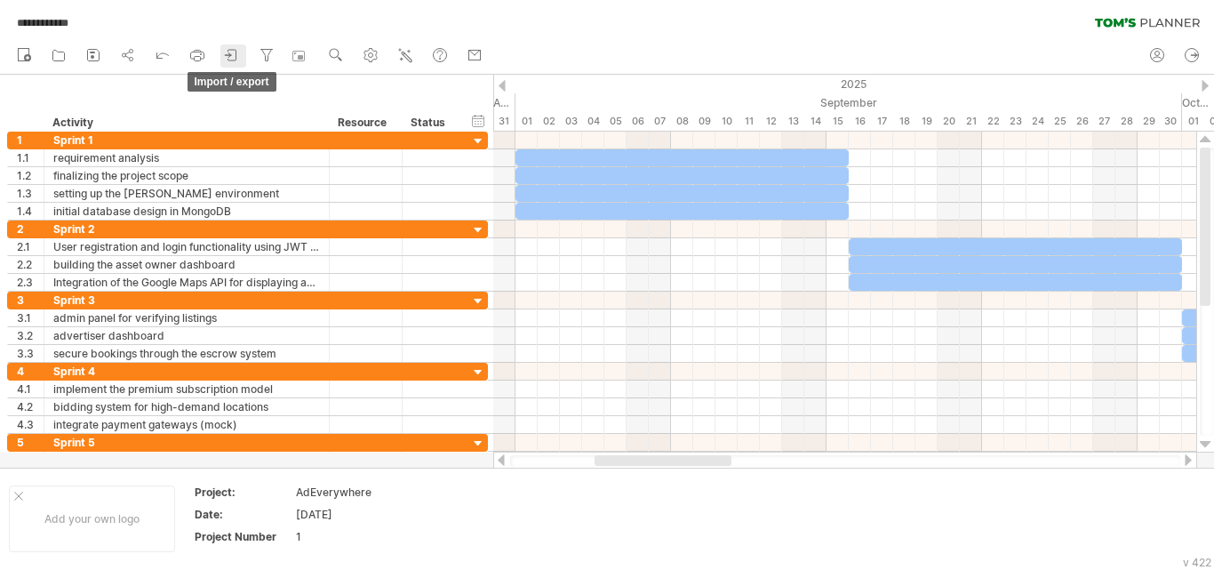
click at [228, 60] on icon at bounding box center [232, 55] width 18 height 18
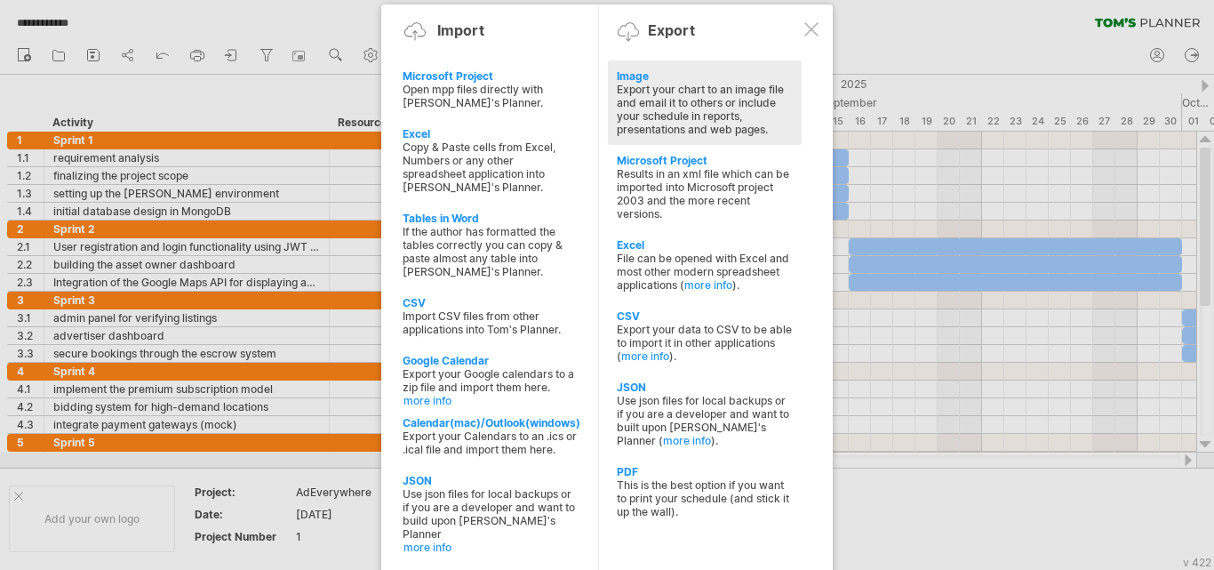
click at [638, 75] on div "Image" at bounding box center [705, 75] width 176 height 13
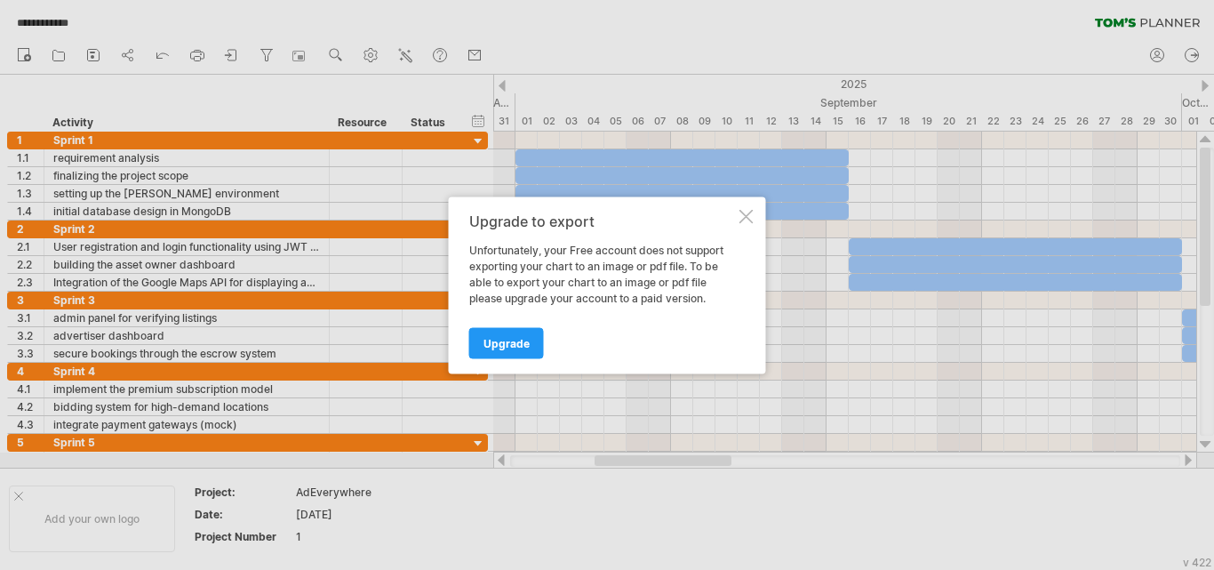
click at [744, 214] on div at bounding box center [747, 216] width 14 height 14
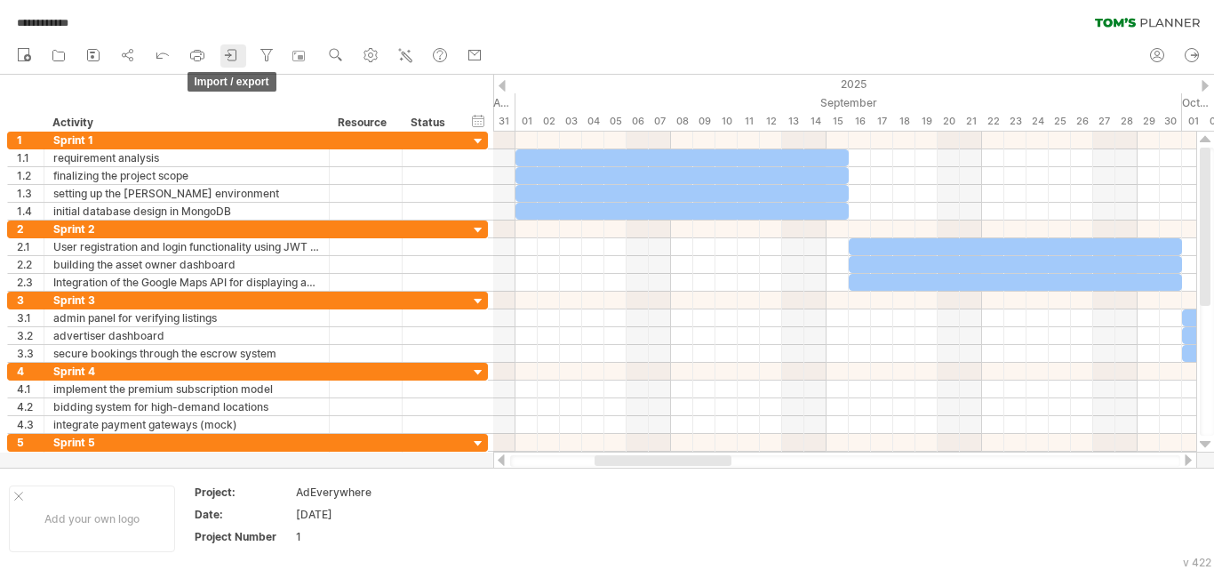
click at [236, 54] on icon at bounding box center [232, 55] width 18 height 18
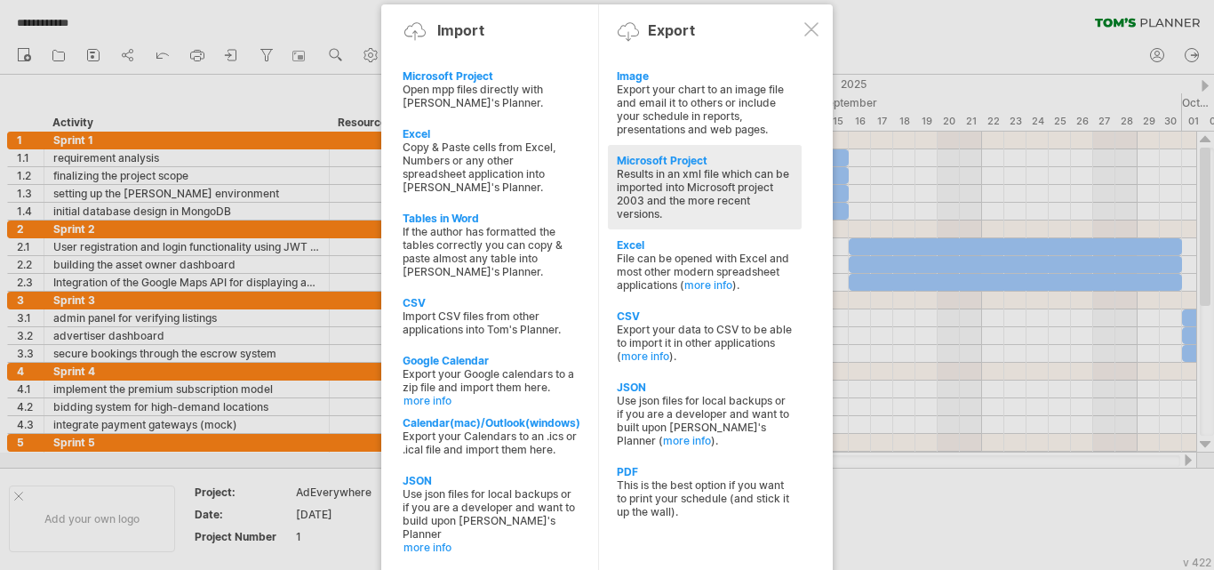
click at [635, 178] on div "Results in an xml file which can be imported into Microsoft project 2003 and th…" at bounding box center [705, 193] width 176 height 53
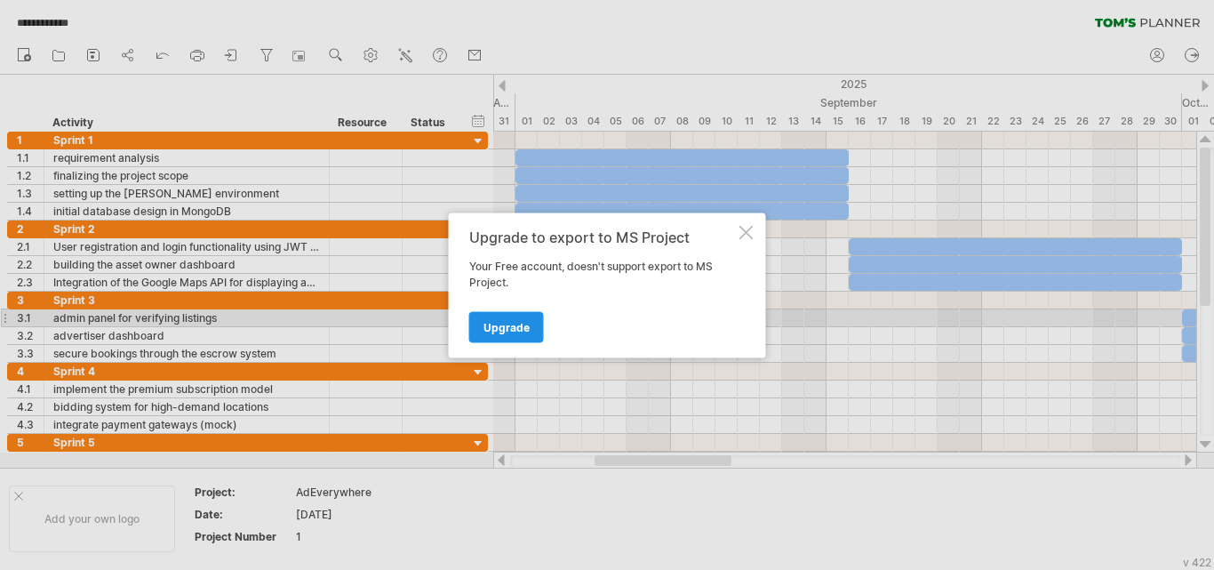
click at [521, 325] on span "Upgrade" at bounding box center [507, 326] width 46 height 13
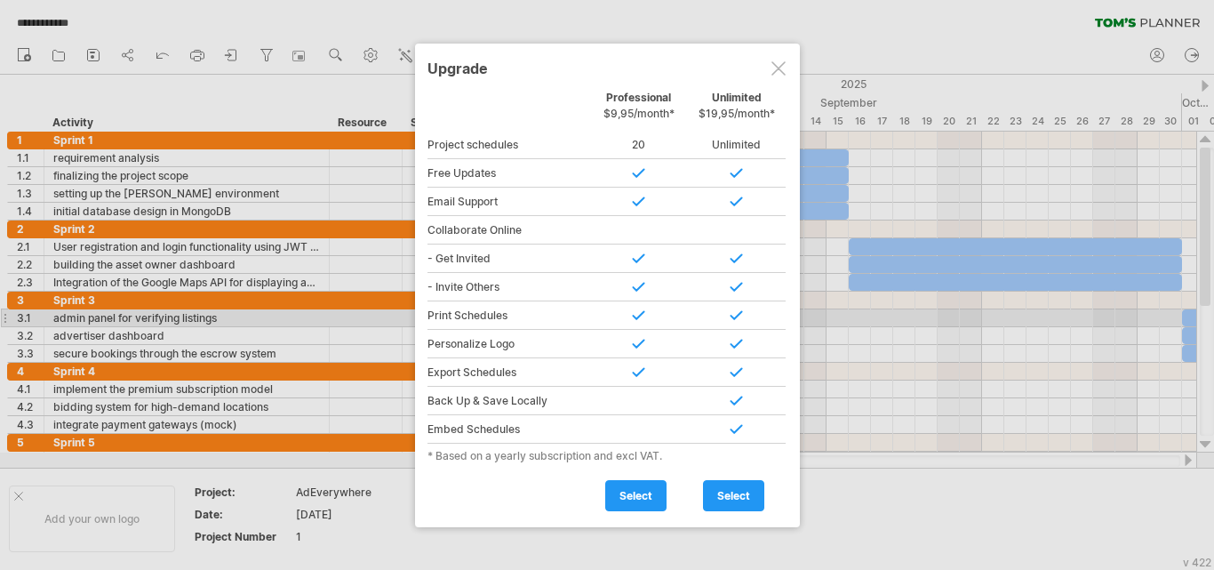
click at [783, 68] on div at bounding box center [779, 68] width 14 height 14
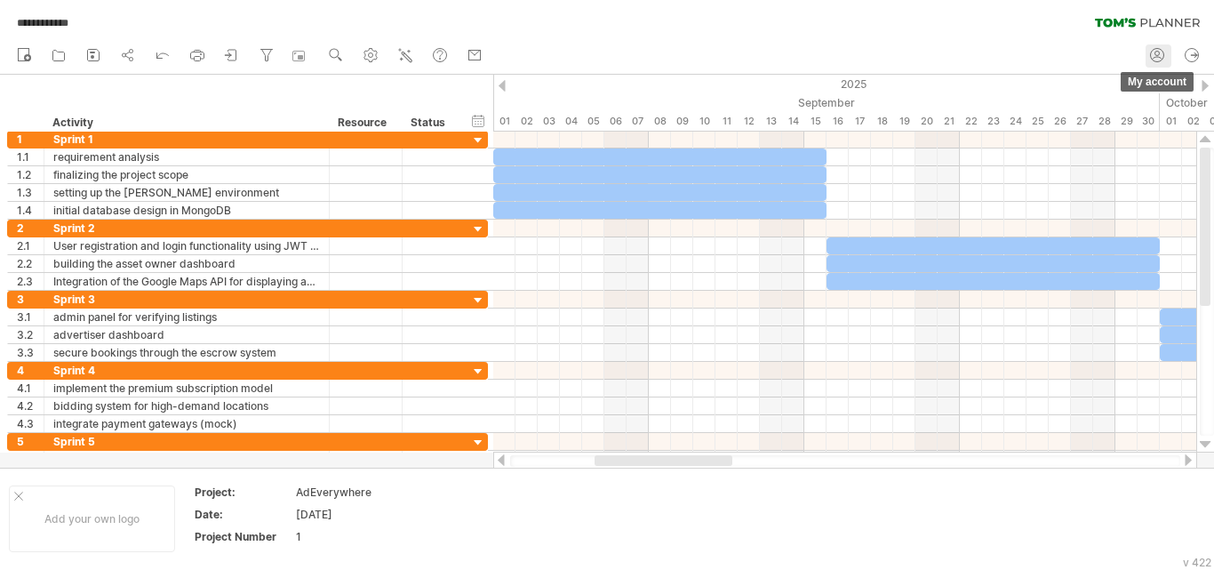
click at [1153, 60] on icon at bounding box center [1158, 55] width 18 height 18
type input "**********"
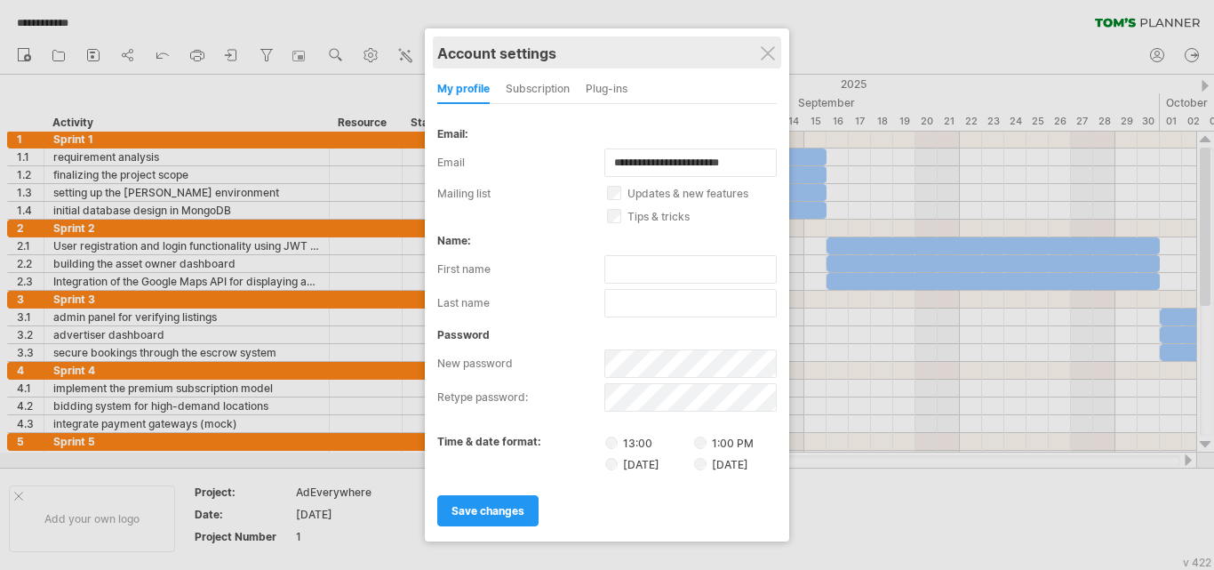
click at [771, 60] on div "Account settings" at bounding box center [607, 52] width 340 height 32
click at [769, 54] on div at bounding box center [768, 53] width 14 height 14
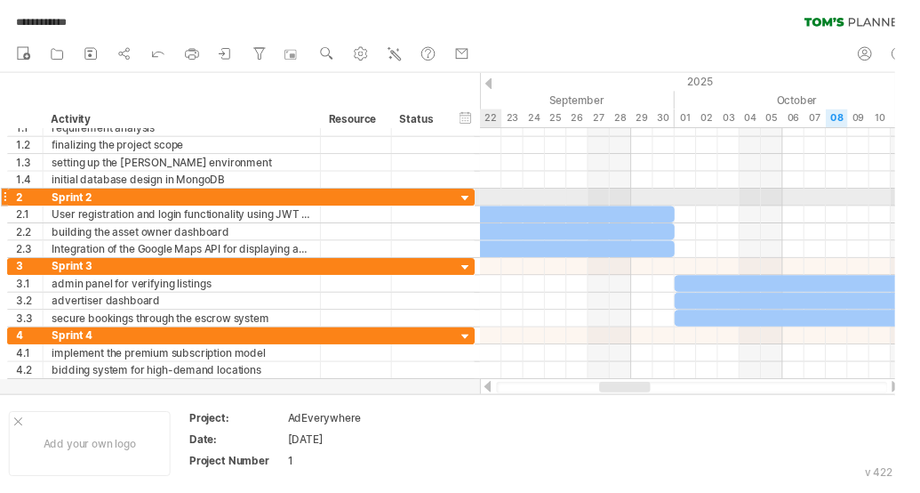
click at [694, 488] on td at bounding box center [668, 455] width 140 height 68
click at [631, 469] on td at bounding box center [668, 455] width 140 height 68
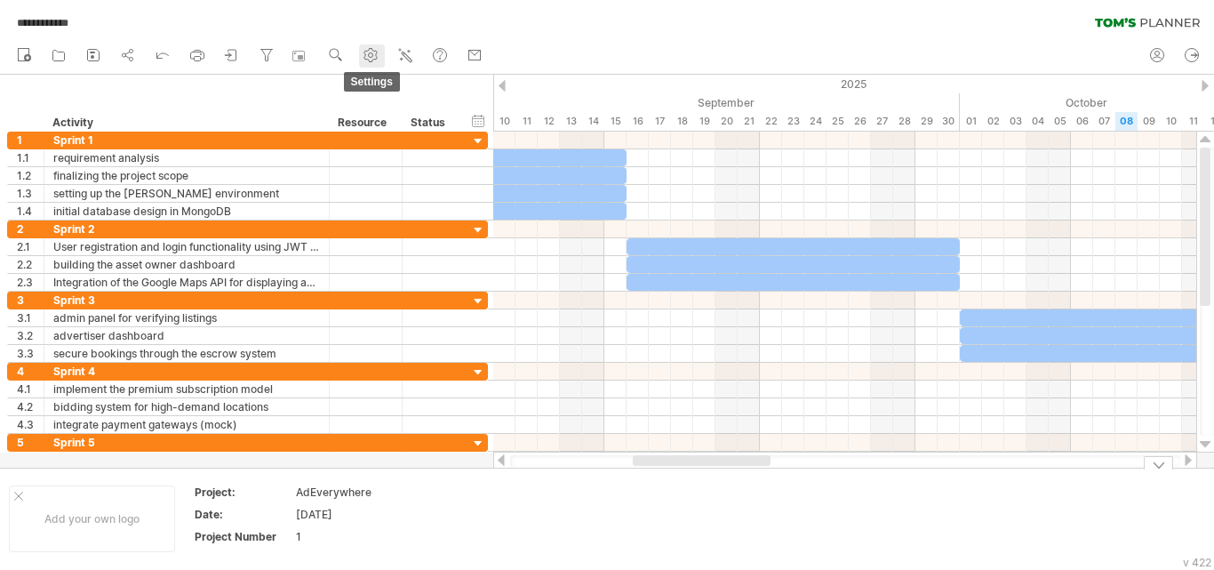
click at [370, 59] on use at bounding box center [371, 55] width 18 height 18
select select "*"
select select "**"
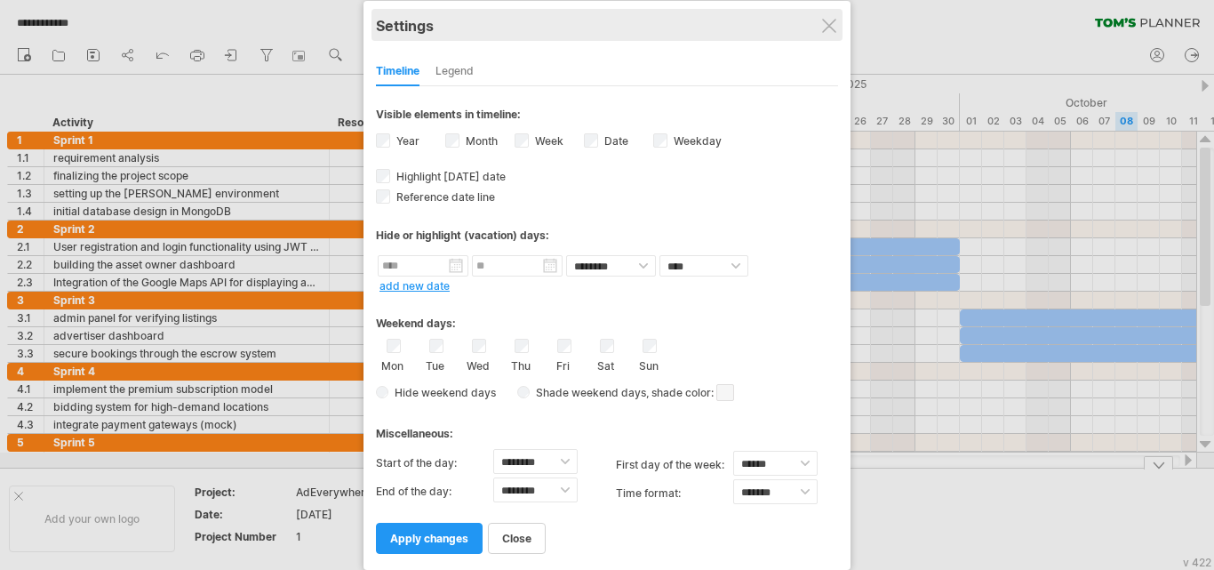
click at [832, 33] on div "Settings" at bounding box center [607, 25] width 462 height 32
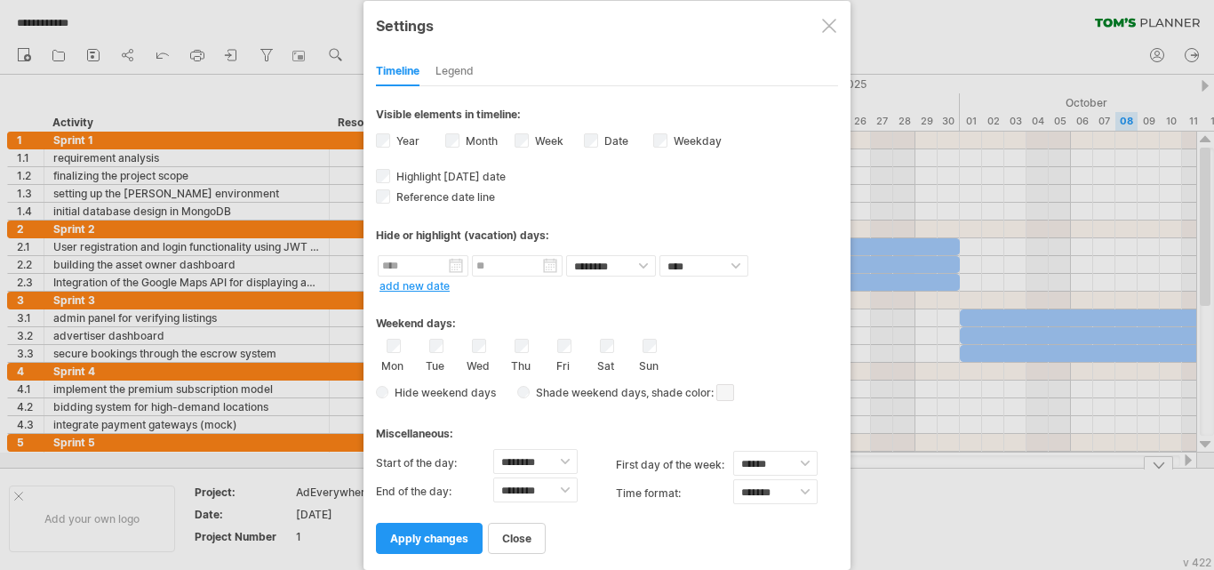
click at [93, 52] on div at bounding box center [607, 285] width 1214 height 570
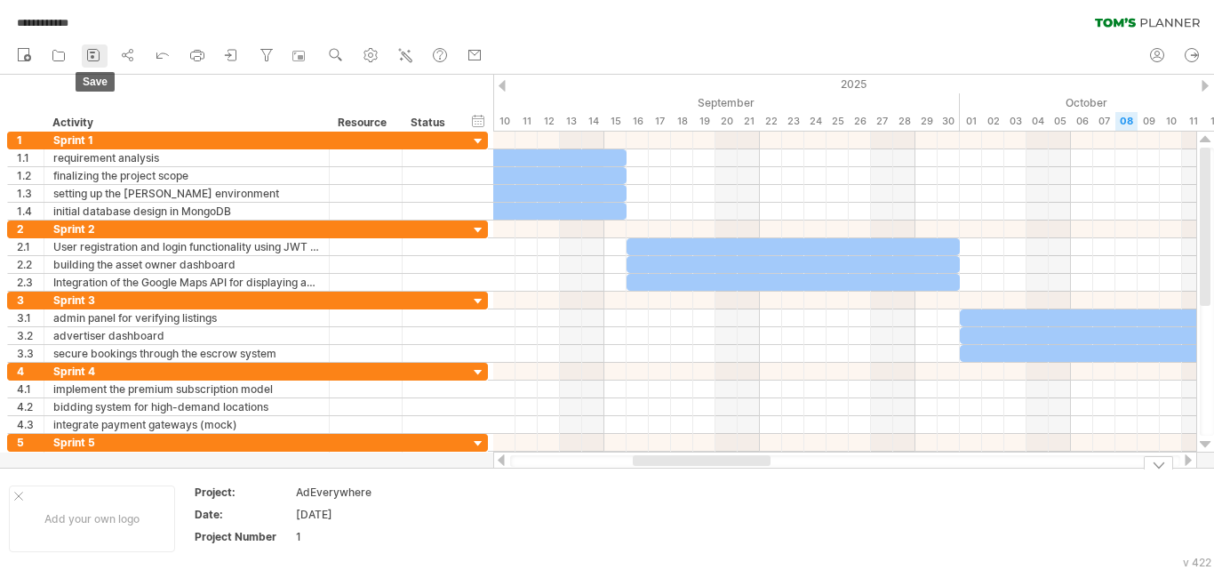
click at [83, 57] on link "save" at bounding box center [95, 55] width 26 height 23
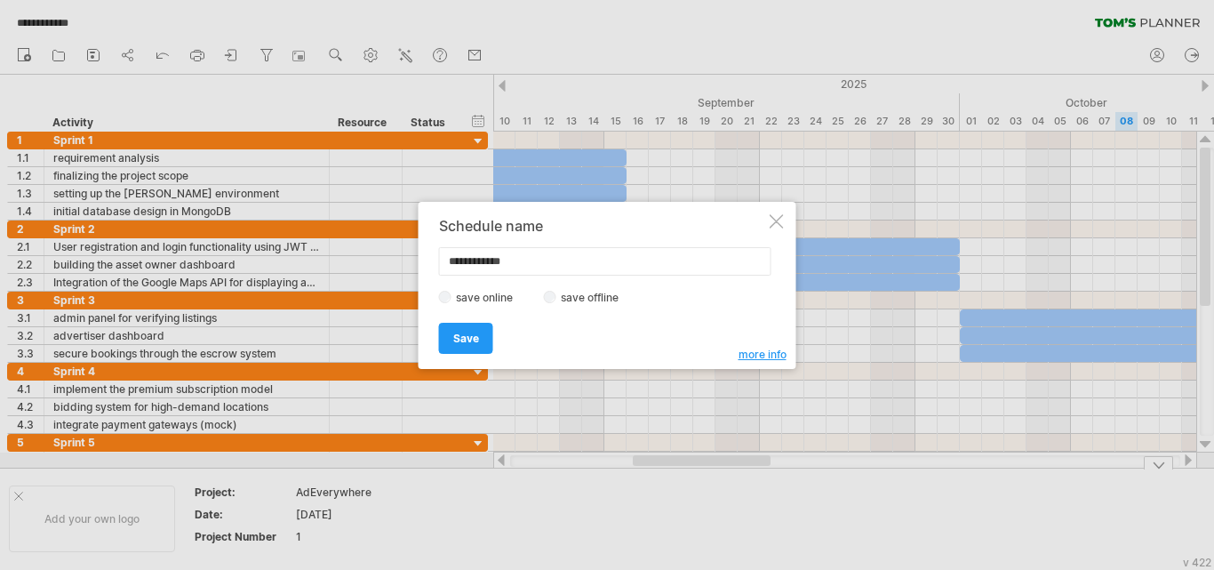
click at [595, 297] on label "save offline" at bounding box center [595, 297] width 77 height 13
click at [476, 341] on span "Save" at bounding box center [466, 338] width 26 height 13
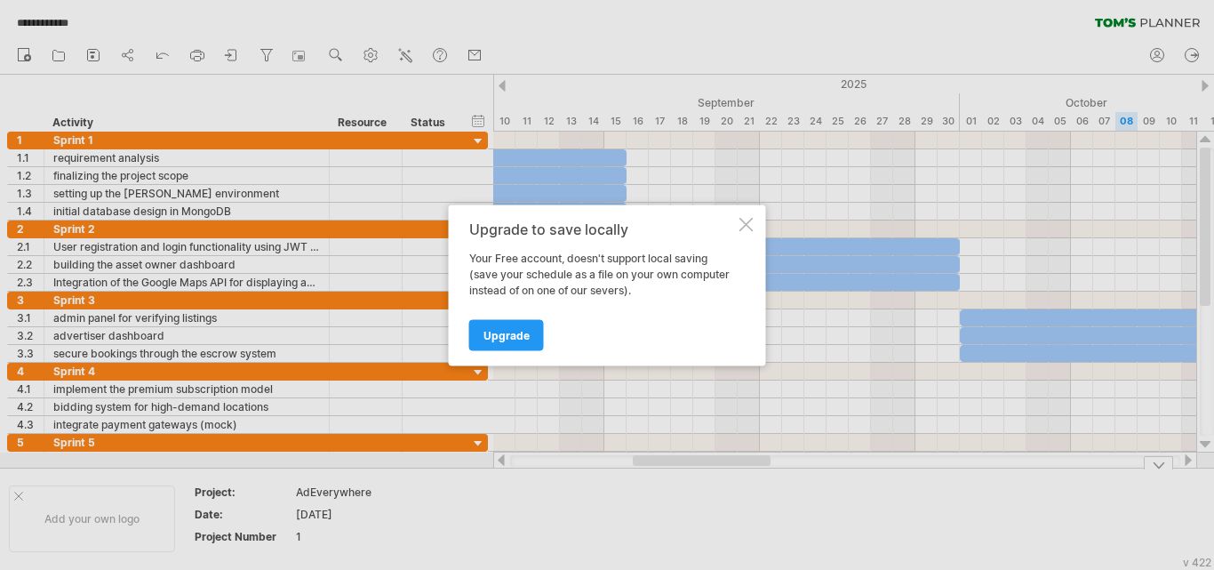
click at [751, 219] on div at bounding box center [747, 224] width 14 height 14
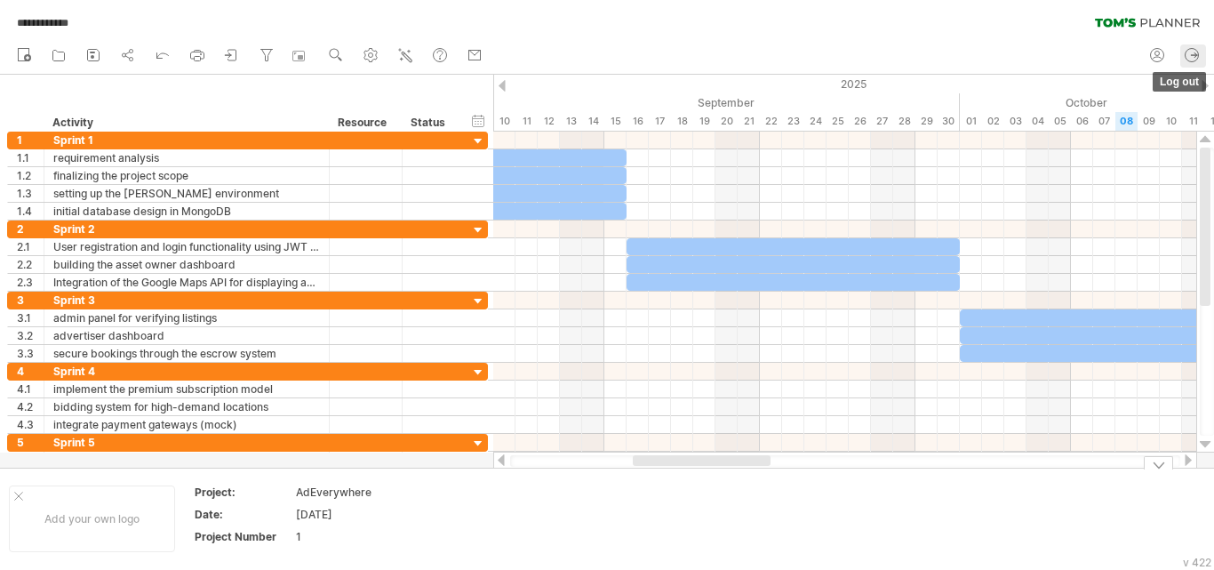
click at [1192, 60] on icon at bounding box center [1192, 55] width 18 height 18
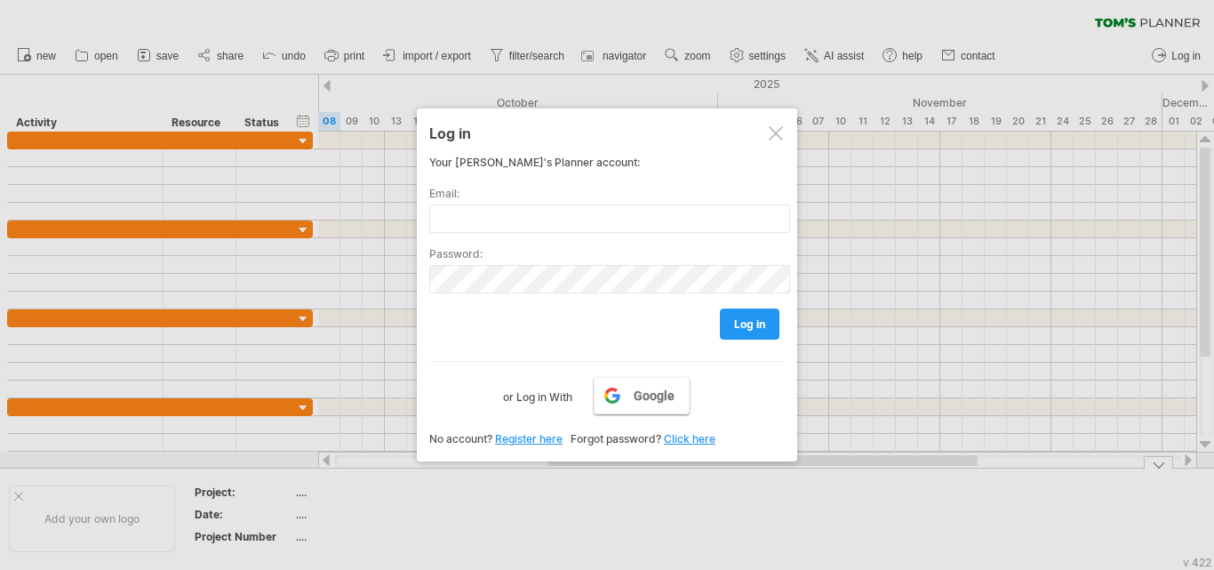
click at [643, 407] on link "Google" at bounding box center [642, 395] width 96 height 37
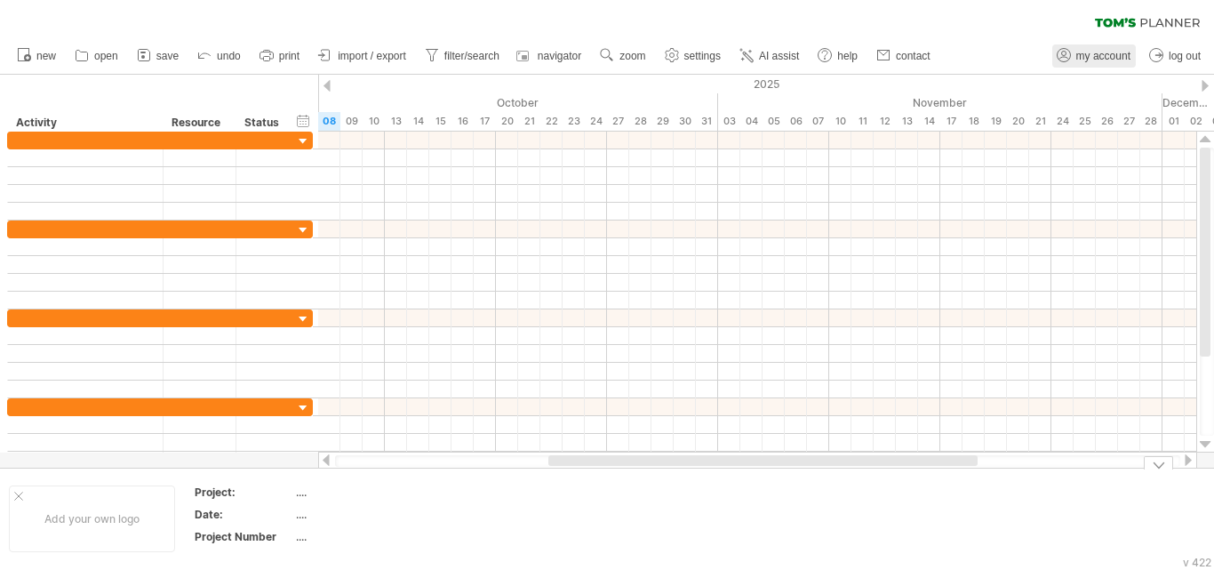
click at [1108, 47] on link "my account" at bounding box center [1095, 55] width 84 height 23
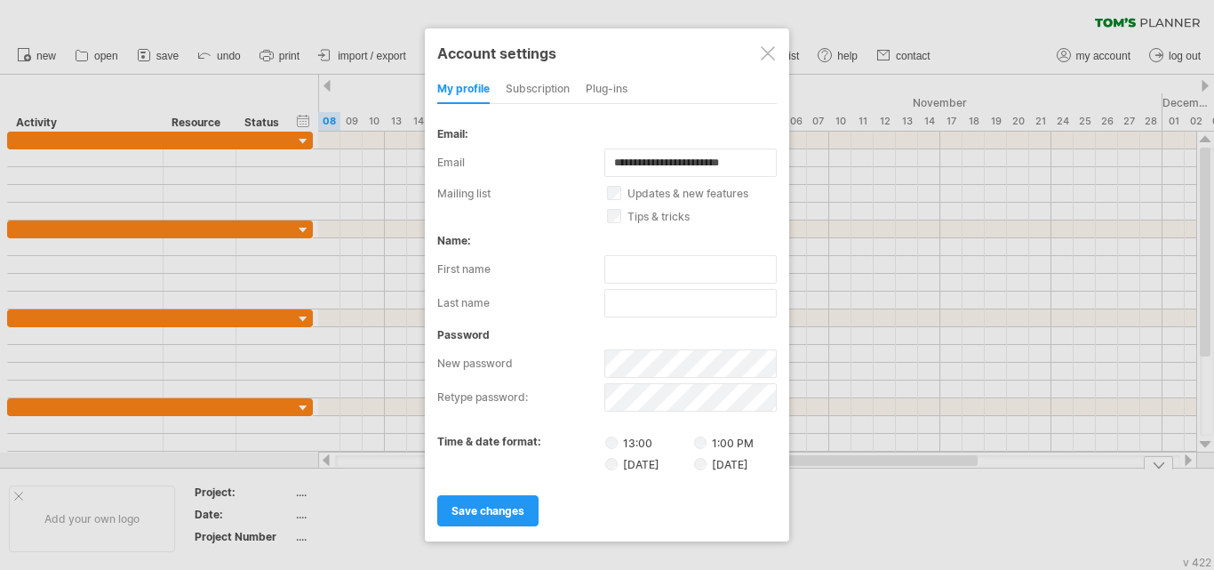
click at [548, 94] on div "subscription" at bounding box center [538, 90] width 64 height 28
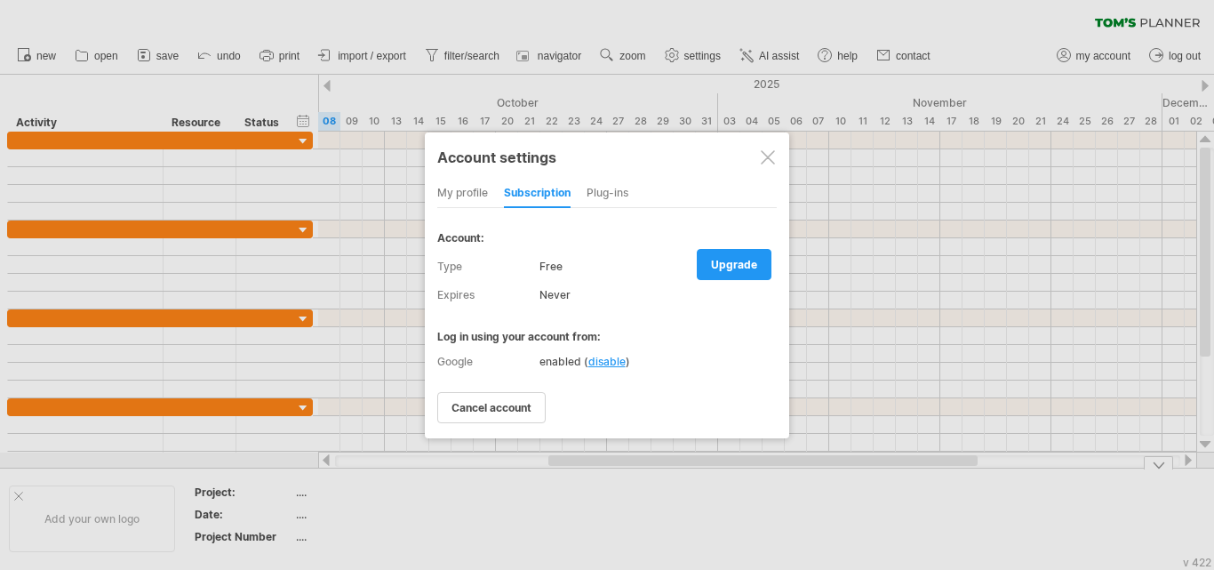
click at [603, 196] on div "Plug-ins" at bounding box center [608, 194] width 42 height 28
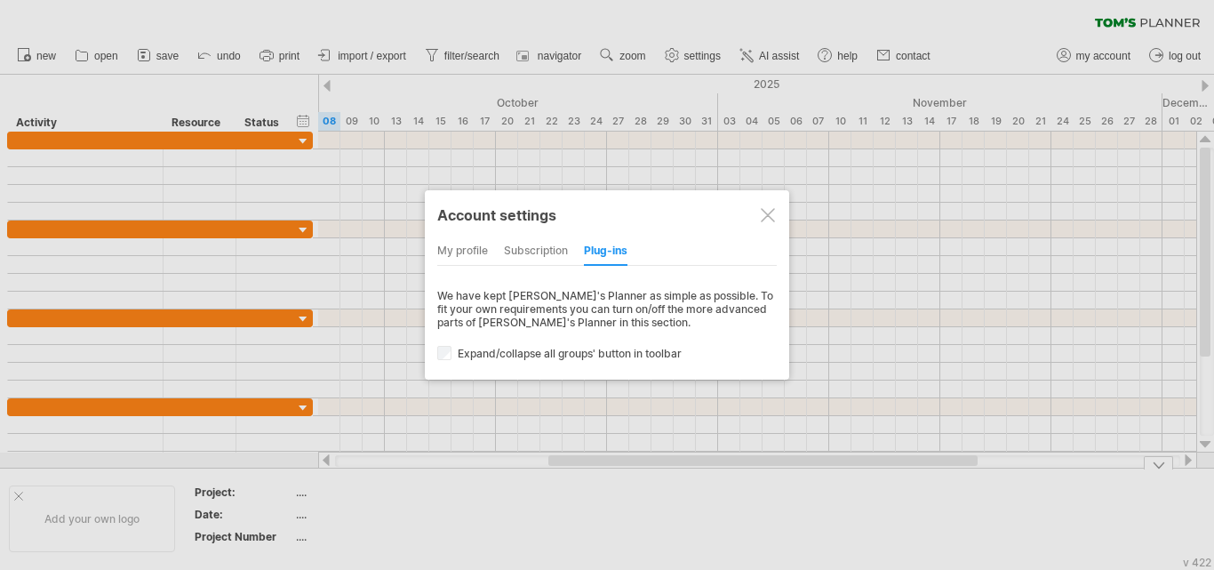
click at [525, 243] on div "subscription" at bounding box center [536, 251] width 64 height 28
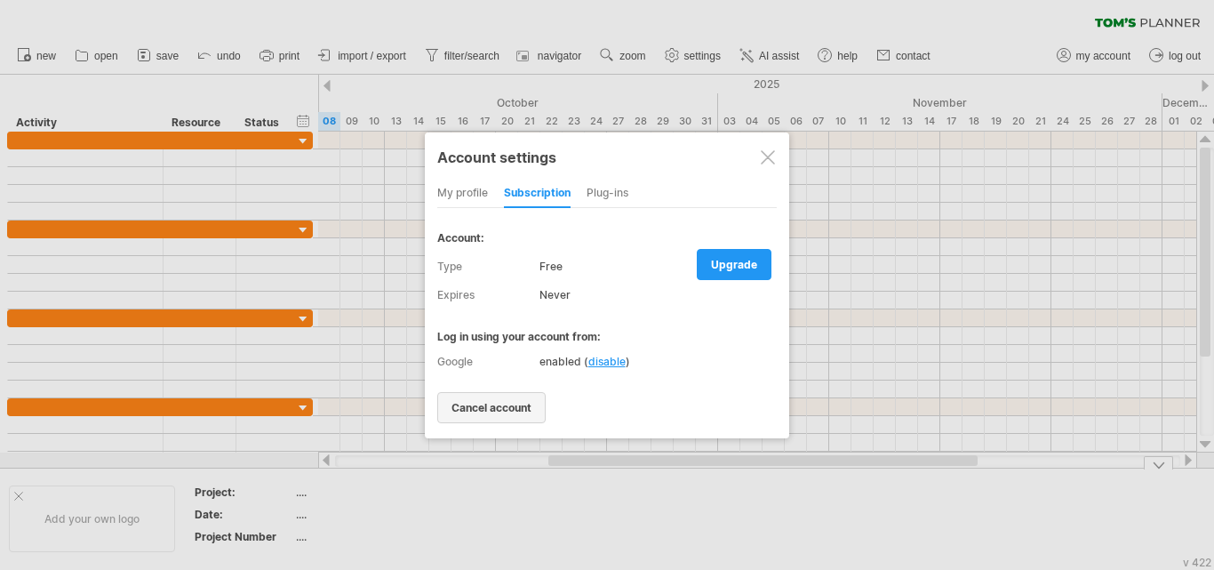
click at [507, 405] on span "cancel account" at bounding box center [492, 407] width 80 height 13
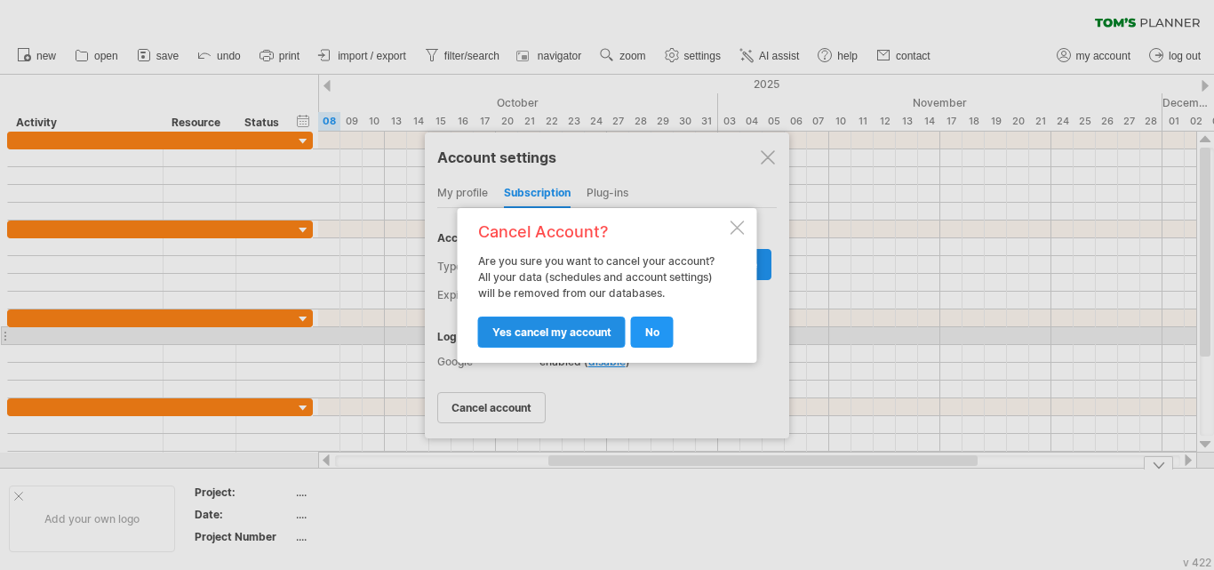
click at [568, 335] on span "yes cancel my account" at bounding box center [552, 331] width 119 height 13
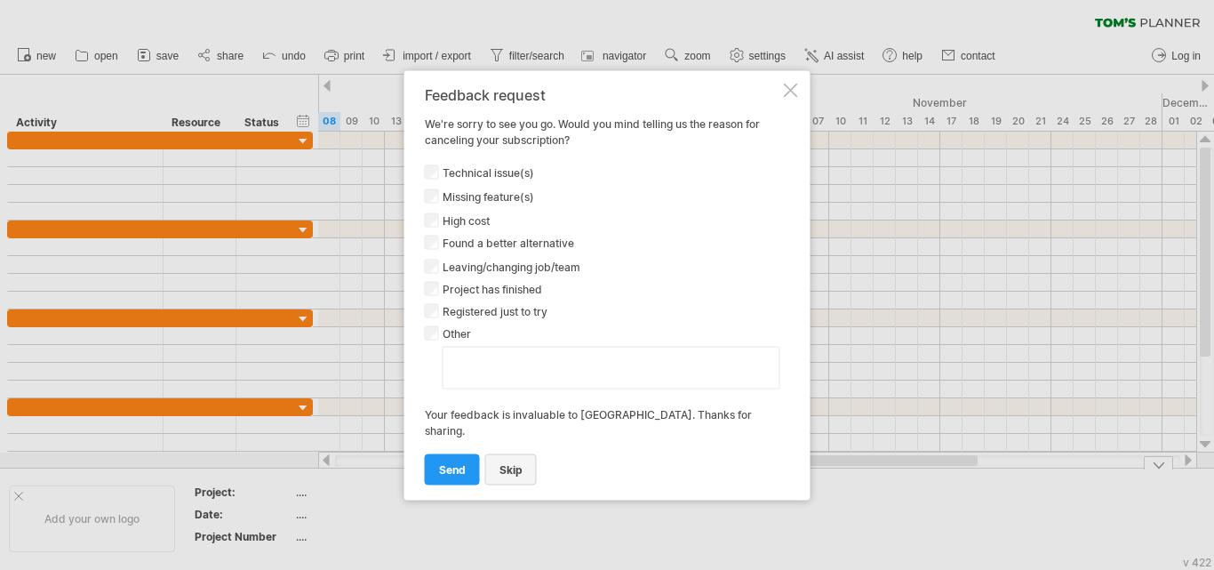
click at [500, 459] on link "Skip" at bounding box center [511, 468] width 52 height 31
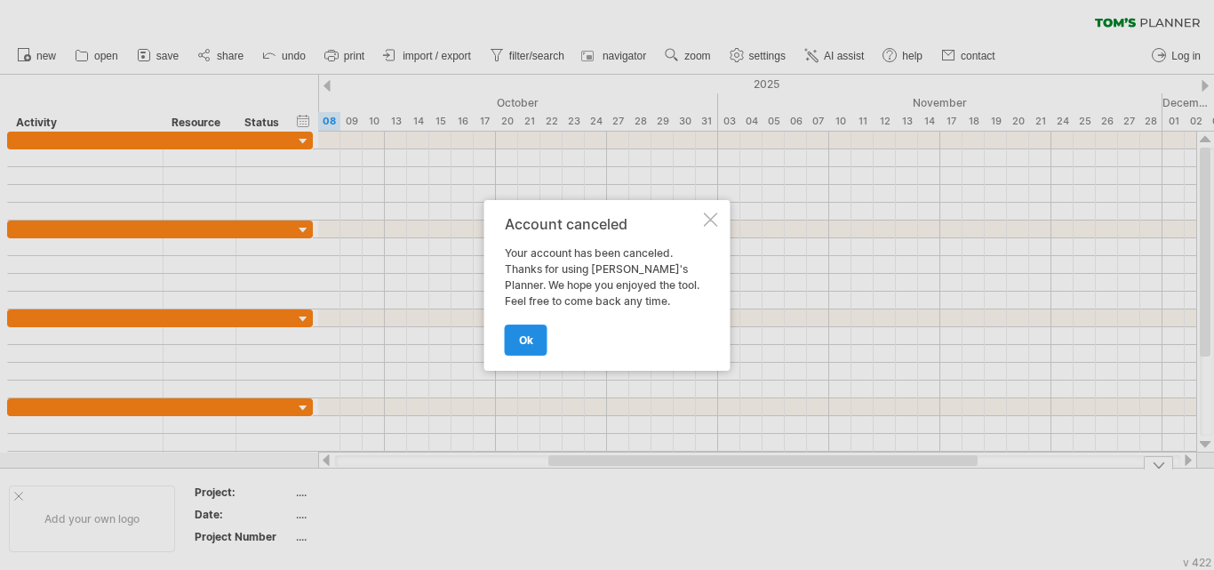
click at [527, 326] on link "ok" at bounding box center [526, 340] width 43 height 31
